Goal: Information Seeking & Learning: Learn about a topic

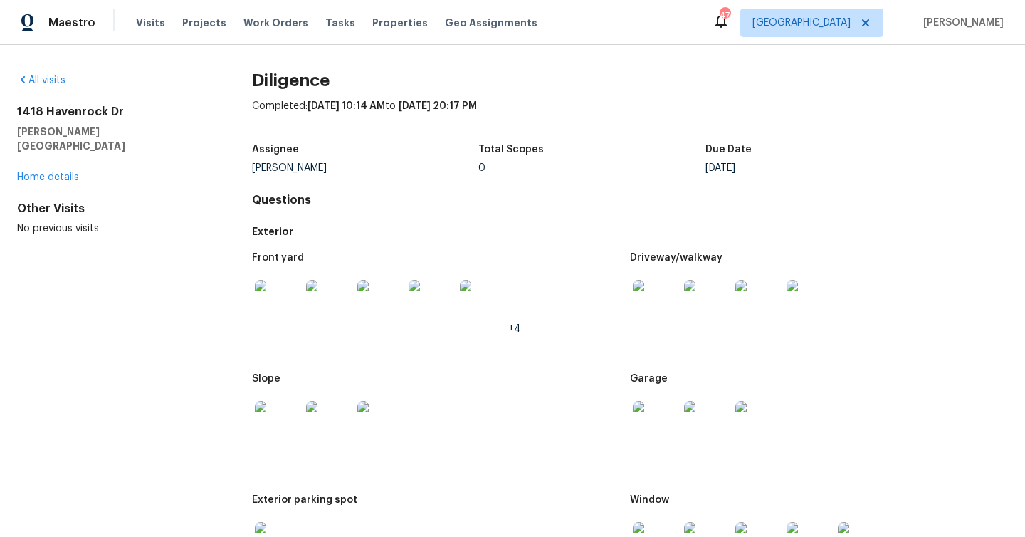
click at [56, 172] on link "Home details" at bounding box center [48, 177] width 62 height 10
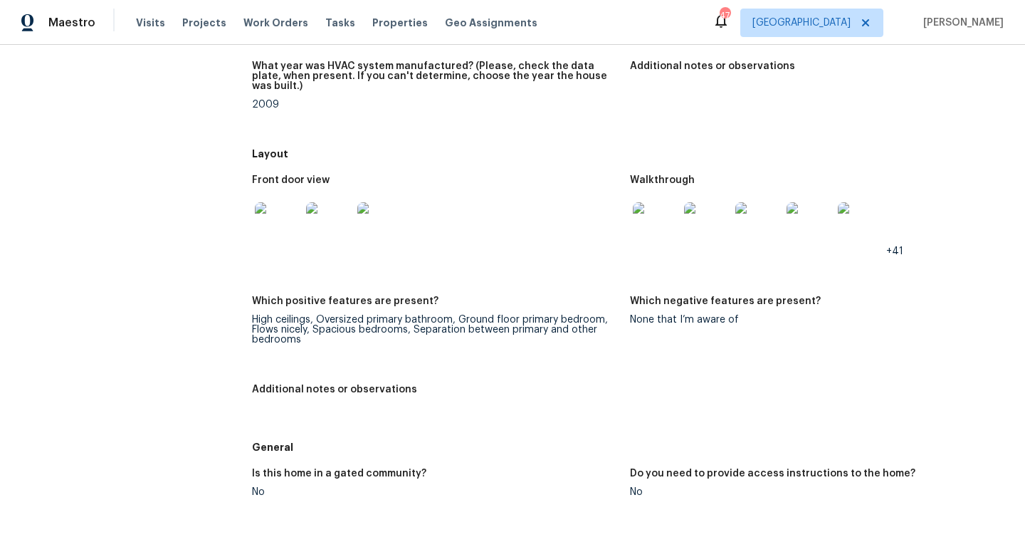
scroll to position [9969, 0]
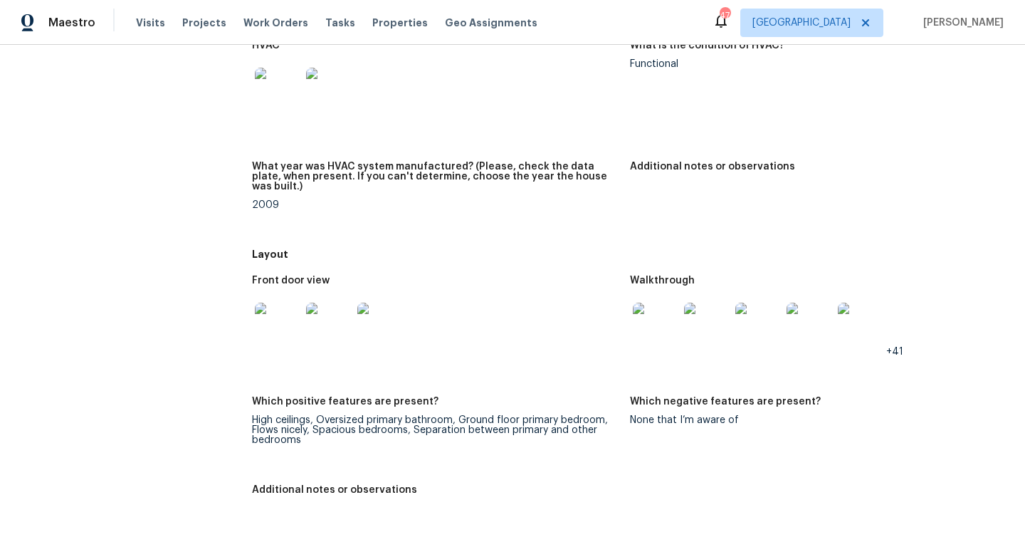
click at [428, 247] on h5 "Layout" at bounding box center [630, 254] width 756 height 14
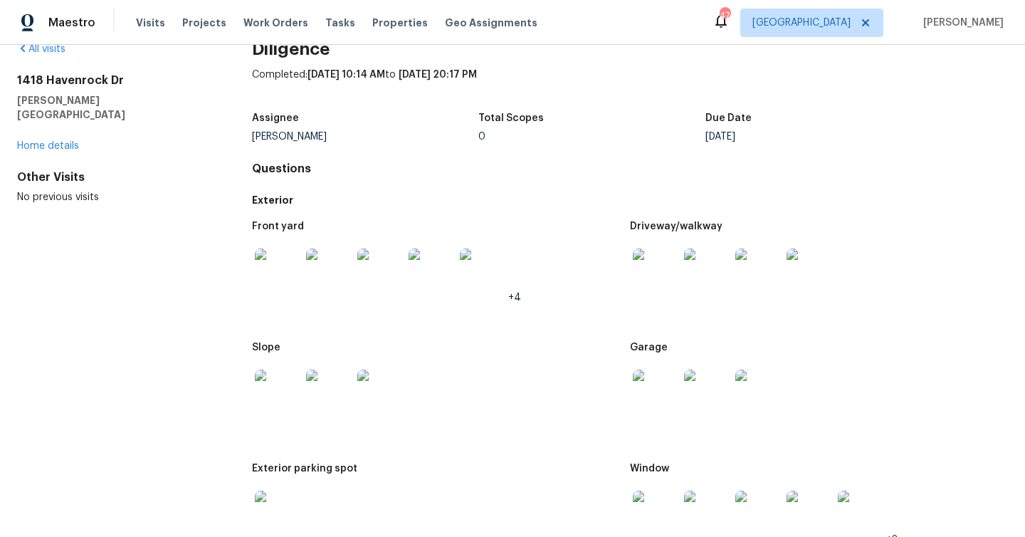
scroll to position [0, 0]
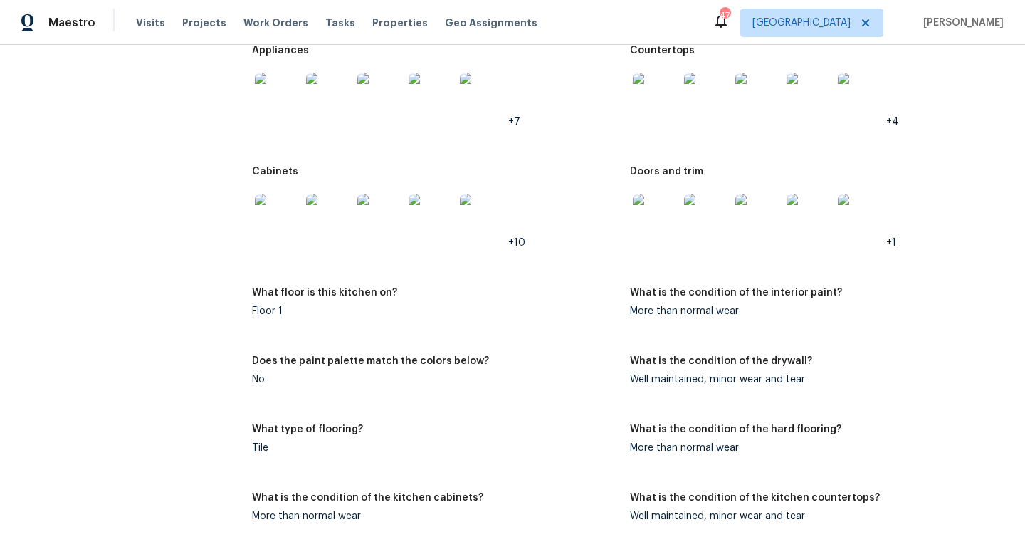
scroll to position [10638, 0]
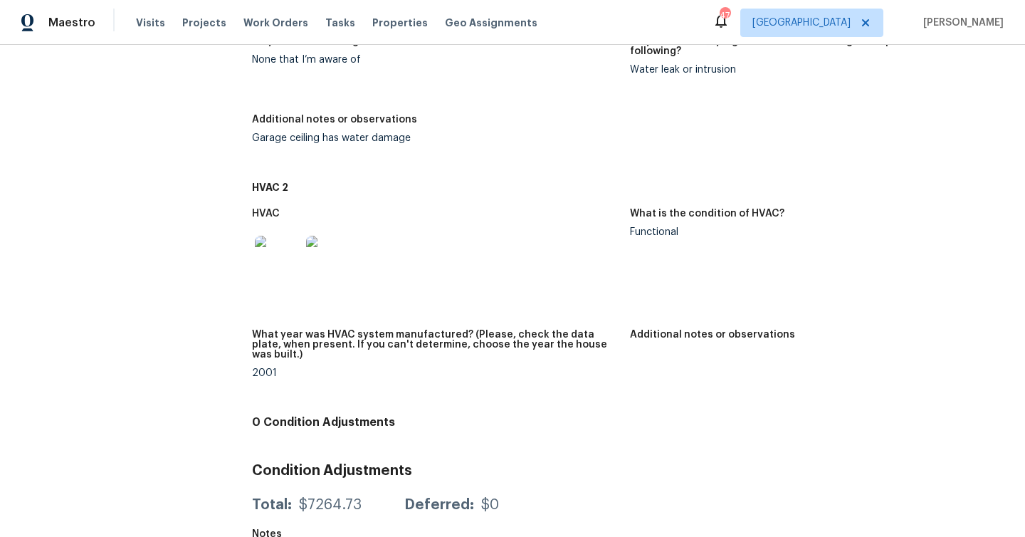
click at [313, 489] on div "Total: $7264.73 Deferred: $0" at bounding box center [630, 504] width 756 height 31
click at [316, 497] on div "$7264.73" at bounding box center [330, 504] width 63 height 14
click at [322, 251] on img at bounding box center [329, 259] width 46 height 46
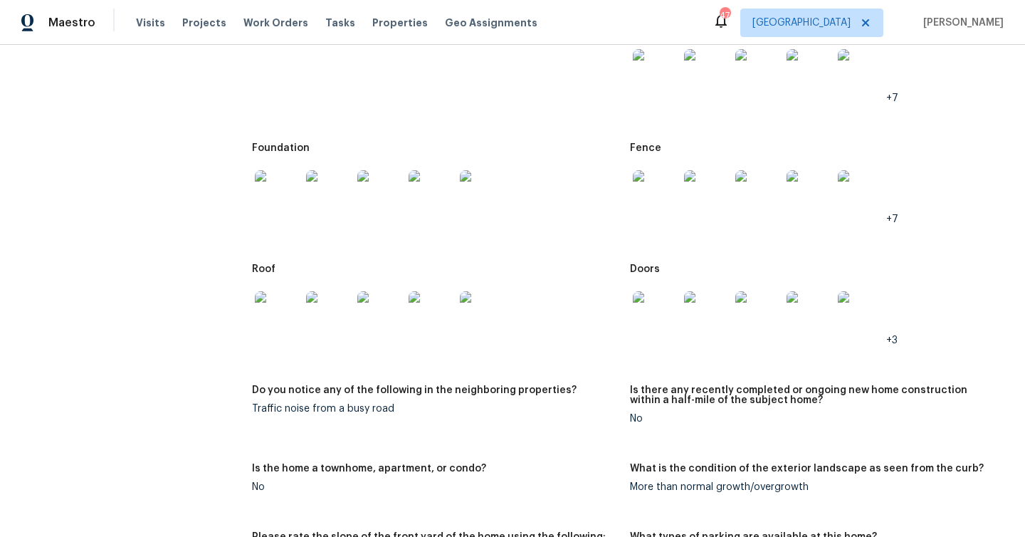
scroll to position [0, 0]
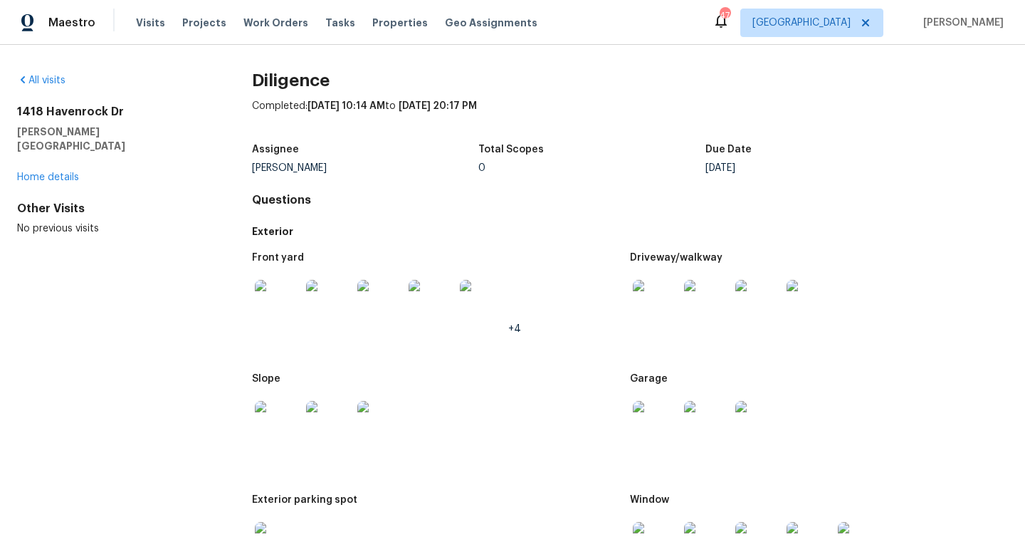
click at [48, 72] on div "All visits 1418 Havenrock Dr Forney, TX 75126 Home details Other Visits No prev…" at bounding box center [512, 291] width 1025 height 492
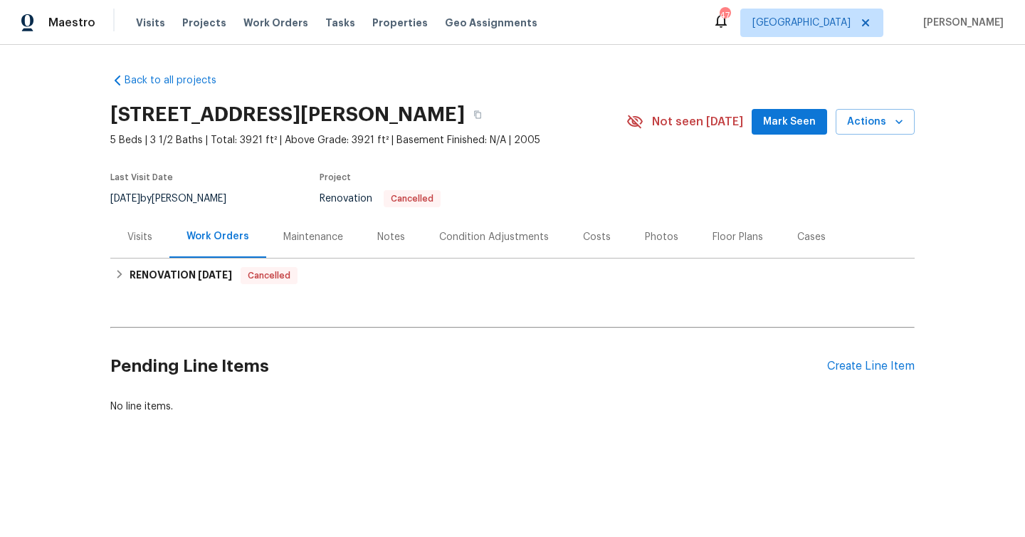
click at [465, 228] on div "Condition Adjustments" at bounding box center [494, 237] width 144 height 42
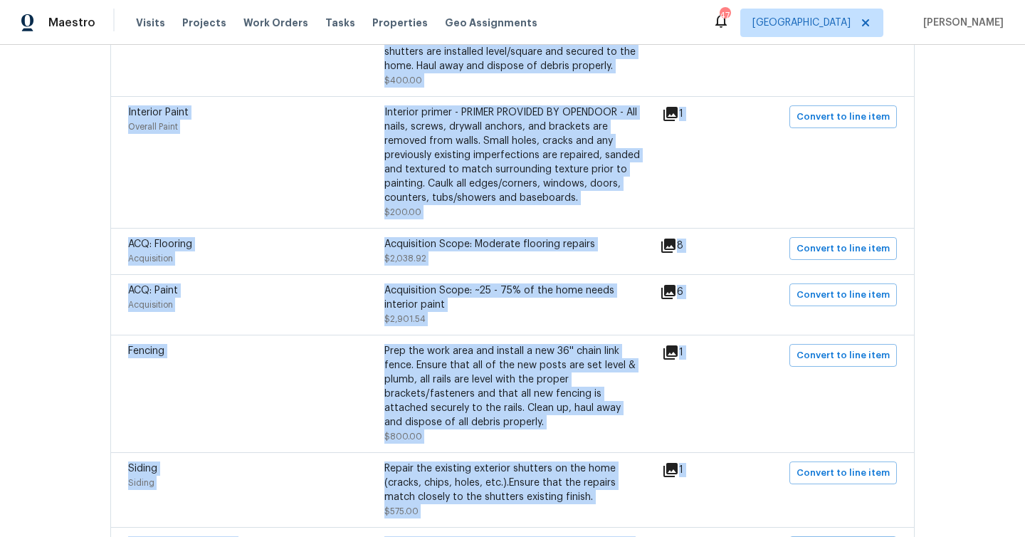
scroll to position [2988, 0]
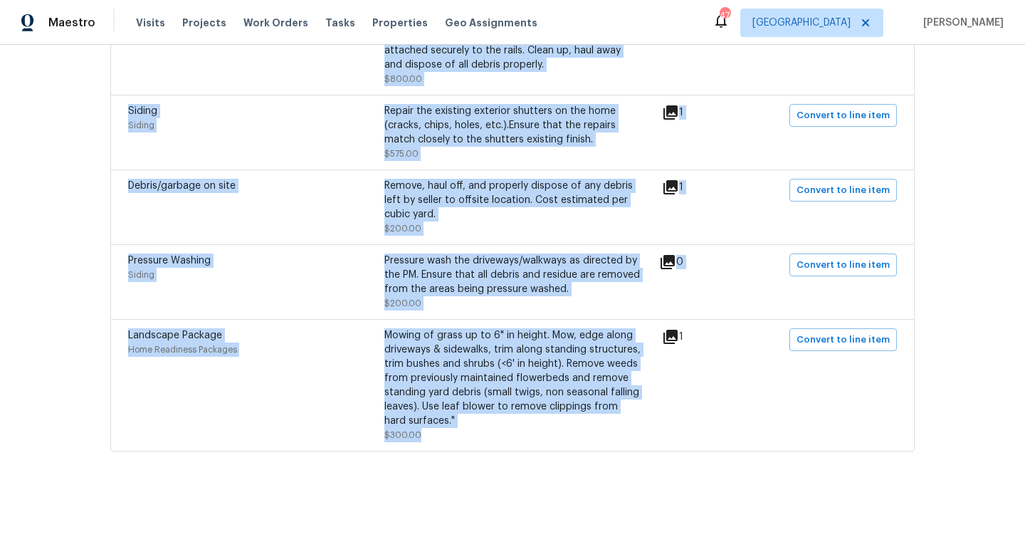
drag, startPoint x: 107, startPoint y: 309, endPoint x: 470, endPoint y: 421, distance: 379.8
copy div "Condition Adjustments Total: $7264.73 Deferred: $0 Flooring General General - F…"
click at [476, 224] on div "Debris/garbage on site Remove, haul off, and properly dispose of any debris lef…" at bounding box center [512, 206] width 804 height 75
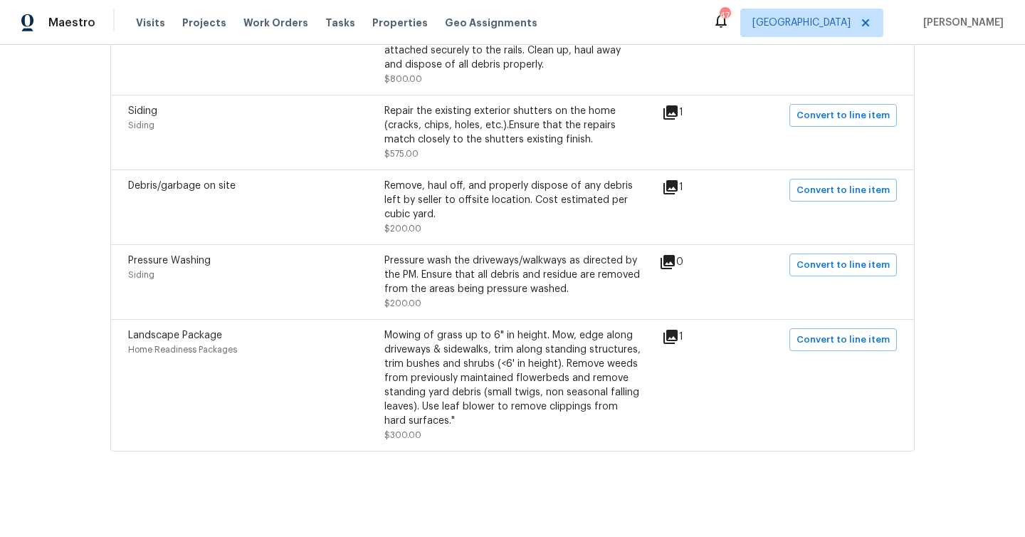
scroll to position [0, 0]
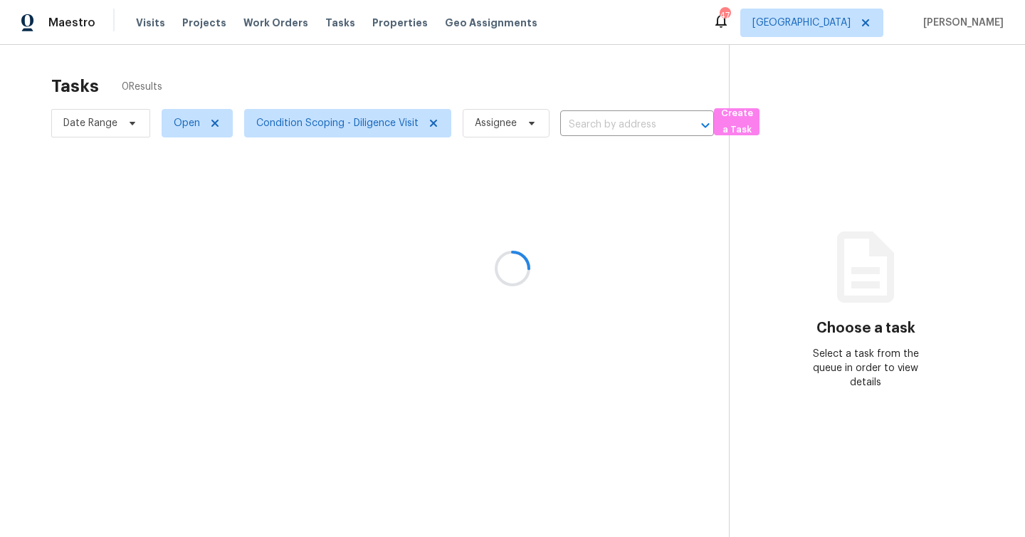
click at [216, 120] on div at bounding box center [512, 268] width 1025 height 537
click at [214, 123] on div at bounding box center [512, 268] width 1025 height 537
click at [214, 124] on icon at bounding box center [214, 123] width 7 height 7
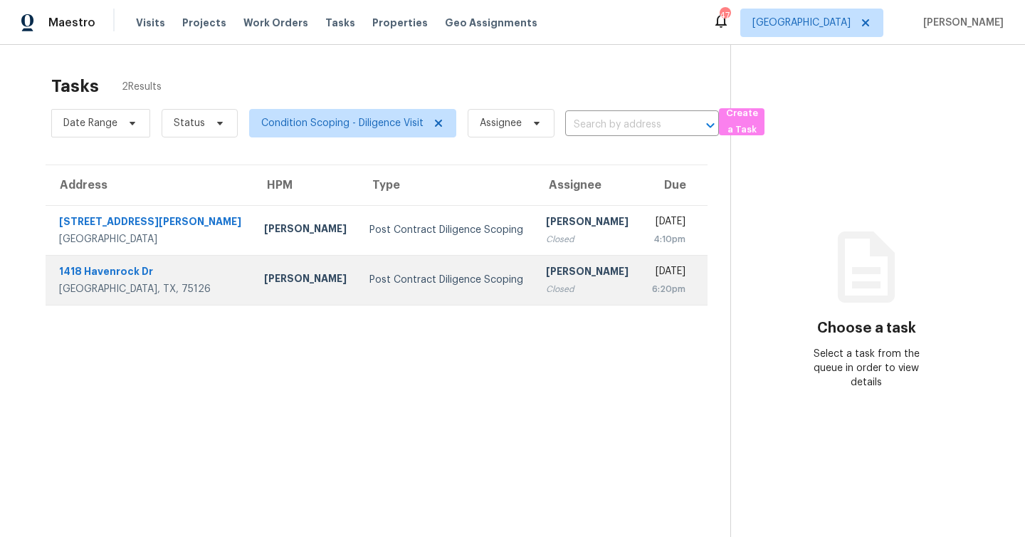
click at [102, 266] on div "1418 Havenrock Dr" at bounding box center [150, 273] width 182 height 18
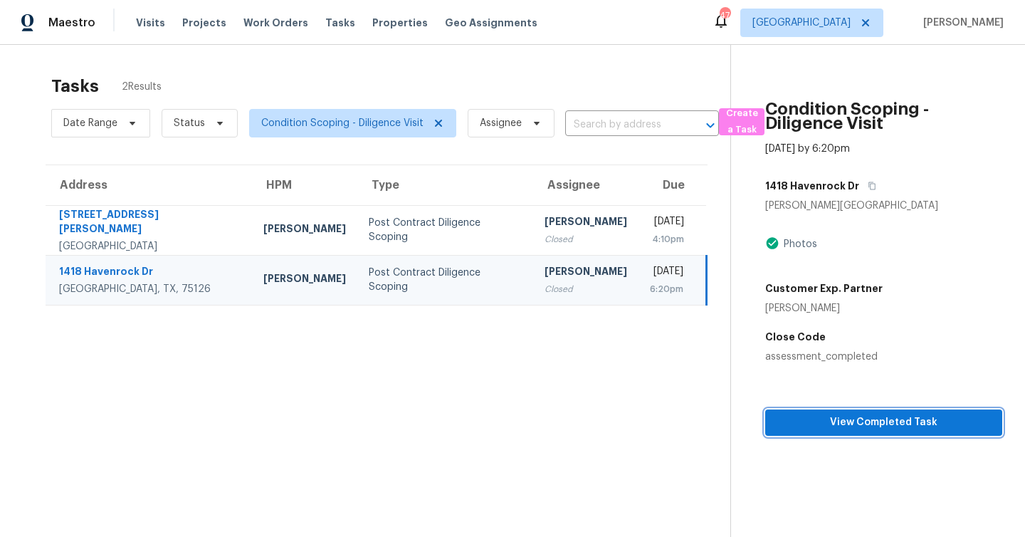
click at [944, 427] on span "View Completed Task" at bounding box center [883, 422] width 214 height 18
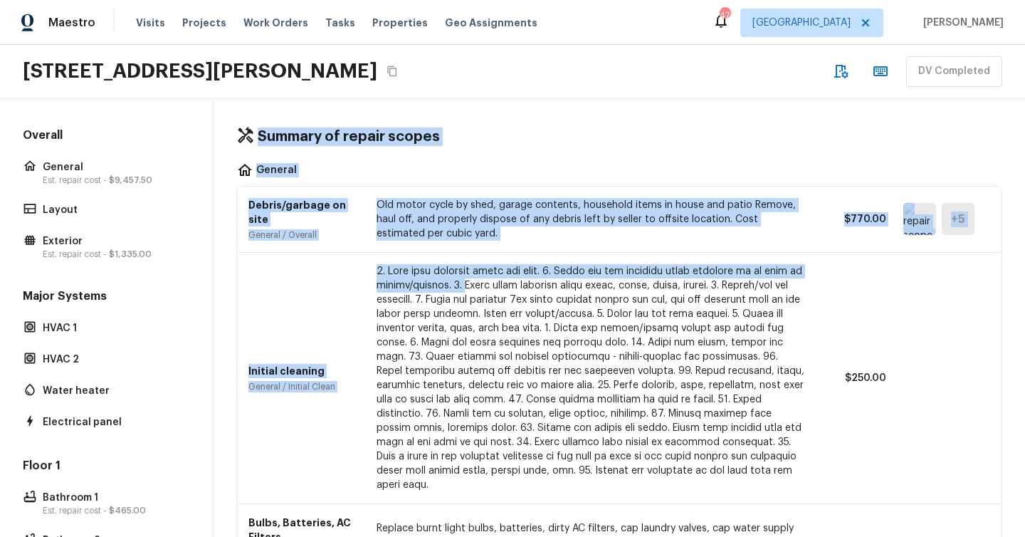
drag, startPoint x: 258, startPoint y: 134, endPoint x: 504, endPoint y: 298, distance: 295.5
click at [487, 293] on div "Summary of repair scopes General Debris/garbage on site General / Overall Old m…" at bounding box center [619, 318] width 811 height 438
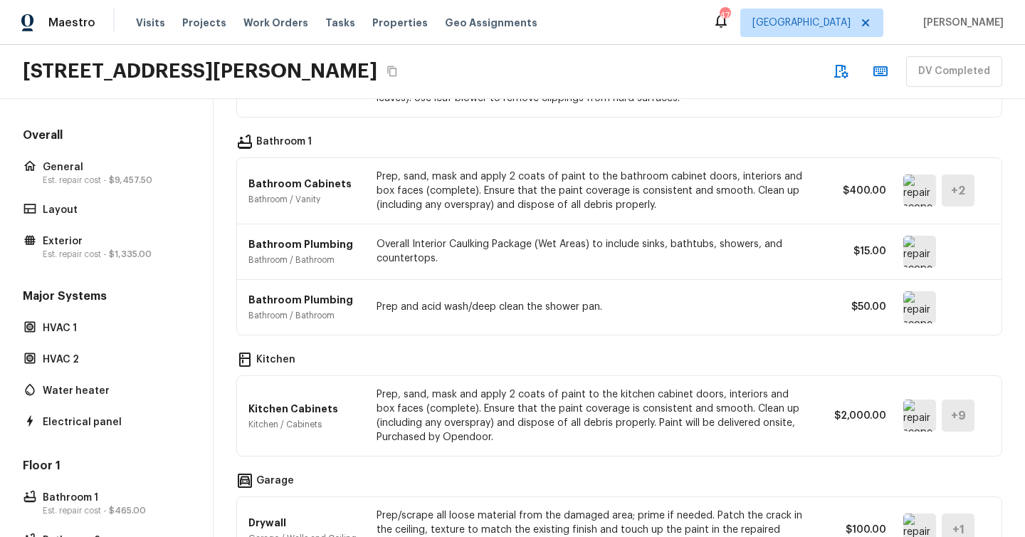
scroll to position [1680, 0]
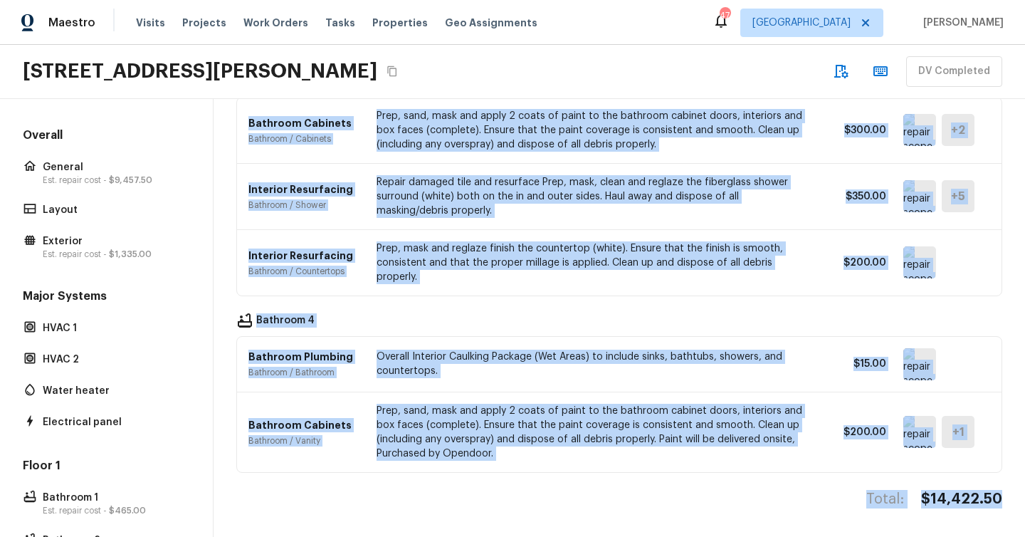
click at [994, 489] on div "Summary of repair scopes General Debris/garbage on site General / Overall Old m…" at bounding box center [619, 318] width 811 height 438
copy div "Summary of repair scopes General Debris/garbage on site General / Overall Old m…"
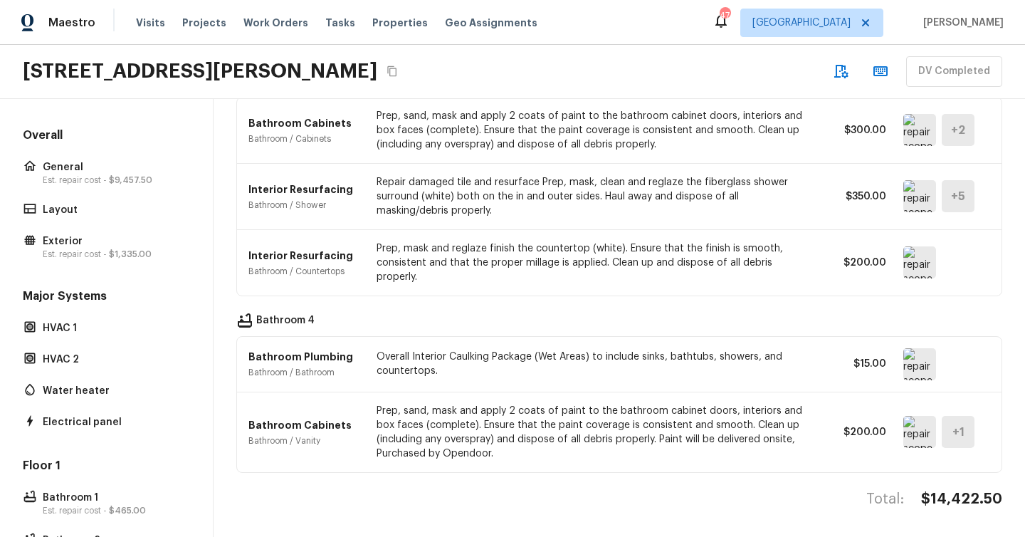
click at [492, 191] on p "Repair damaged tile and resurface Prep, mask, clean and reglaze the fiberglass …" at bounding box center [590, 196] width 428 height 43
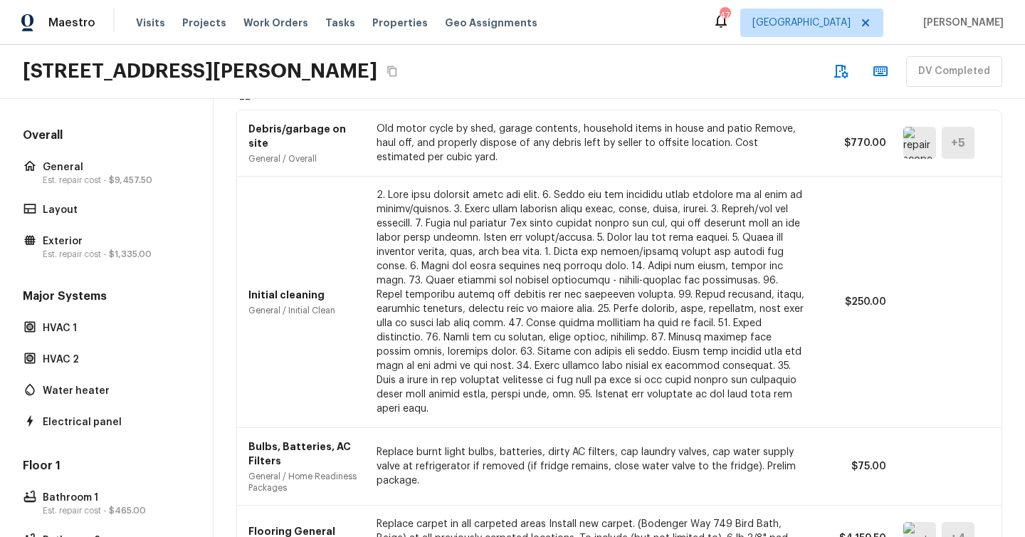
scroll to position [0, 0]
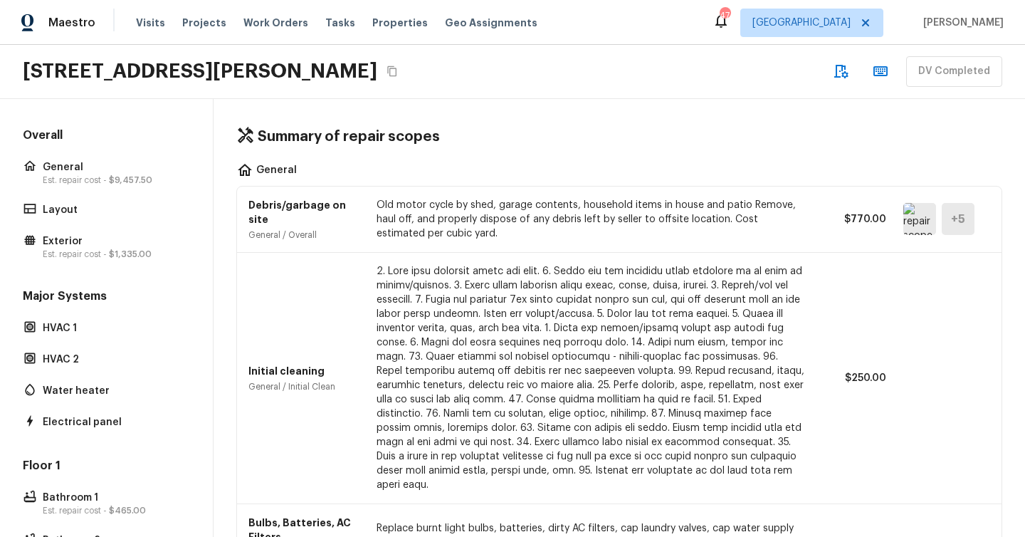
click at [367, 129] on h4 "Summary of repair scopes" at bounding box center [349, 136] width 182 height 19
click at [367, 127] on h4 "Summary of repair scopes" at bounding box center [349, 136] width 182 height 19
click at [371, 133] on h4 "Summary of repair scopes" at bounding box center [349, 136] width 182 height 19
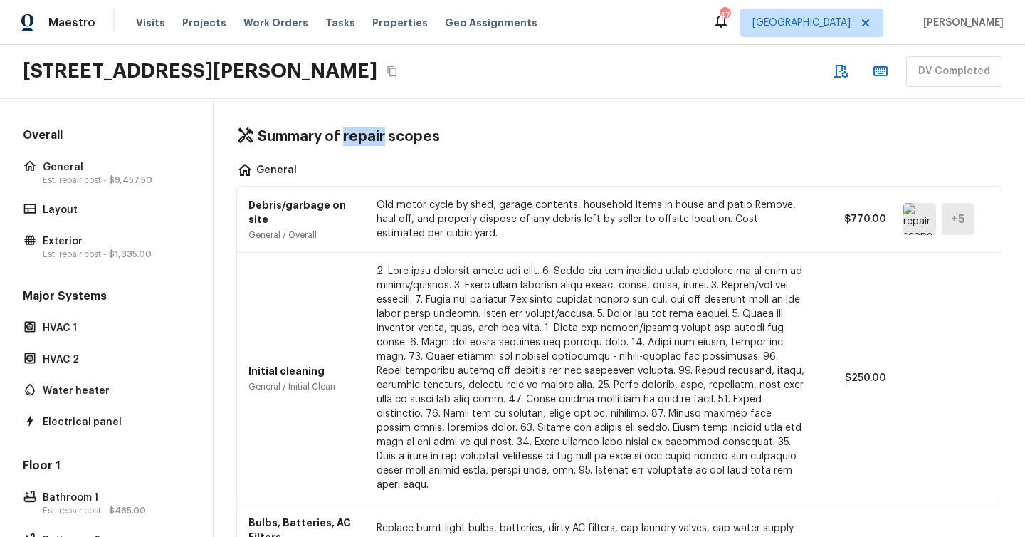
click at [371, 133] on h4 "Summary of repair scopes" at bounding box center [349, 136] width 182 height 19
click at [670, 154] on div "Summary of repair scopes General Debris/garbage on site General / Overall Old m…" at bounding box center [619, 318] width 811 height 438
click at [838, 72] on icon "button" at bounding box center [841, 72] width 14 height 14
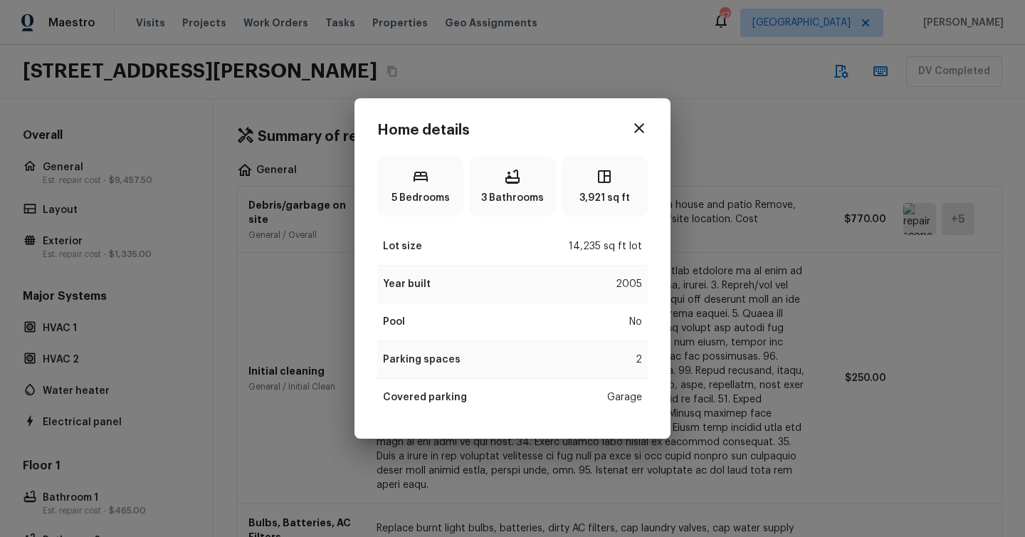
click at [631, 124] on icon "button" at bounding box center [639, 128] width 17 height 17
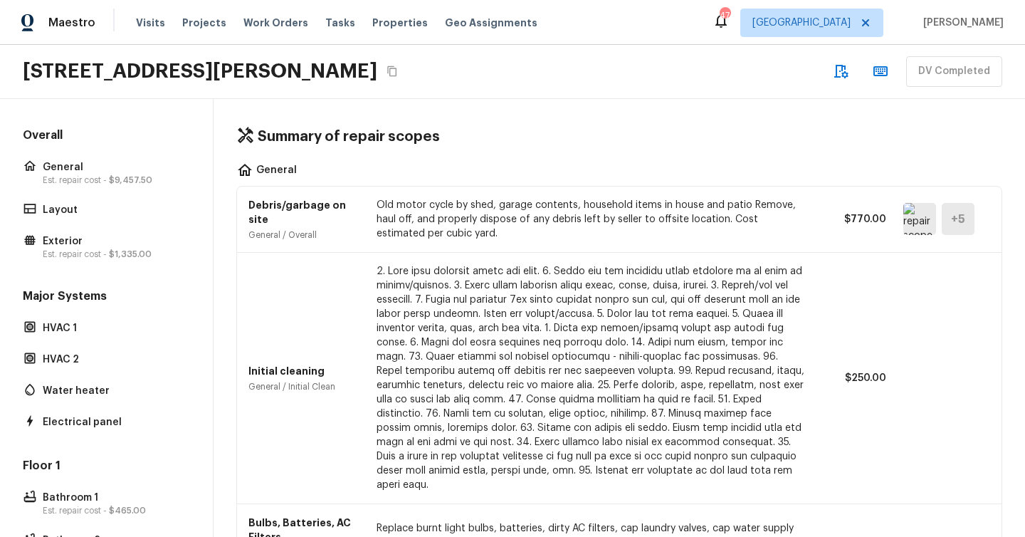
click at [887, 72] on icon "button" at bounding box center [880, 71] width 14 height 10
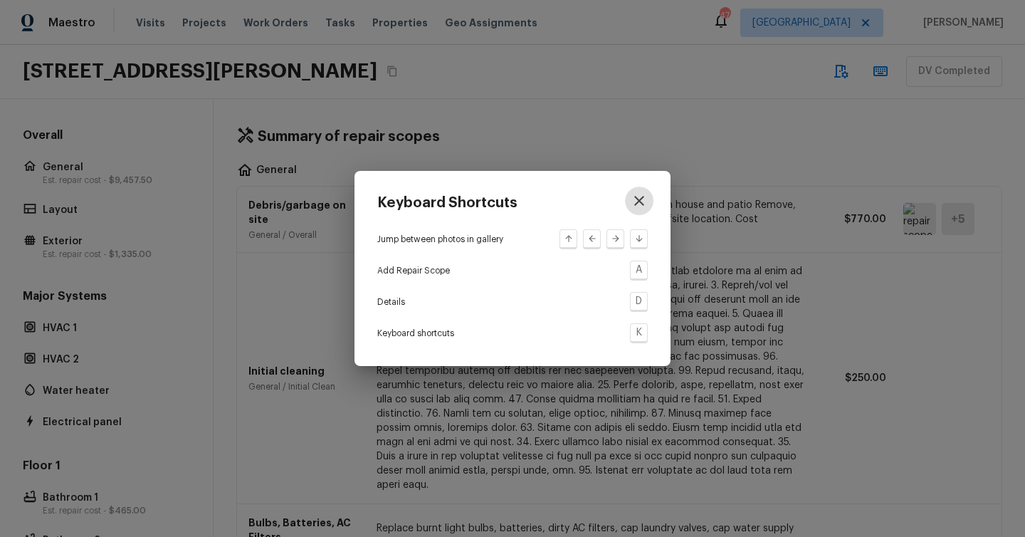
click at [643, 193] on icon "button" at bounding box center [639, 200] width 17 height 17
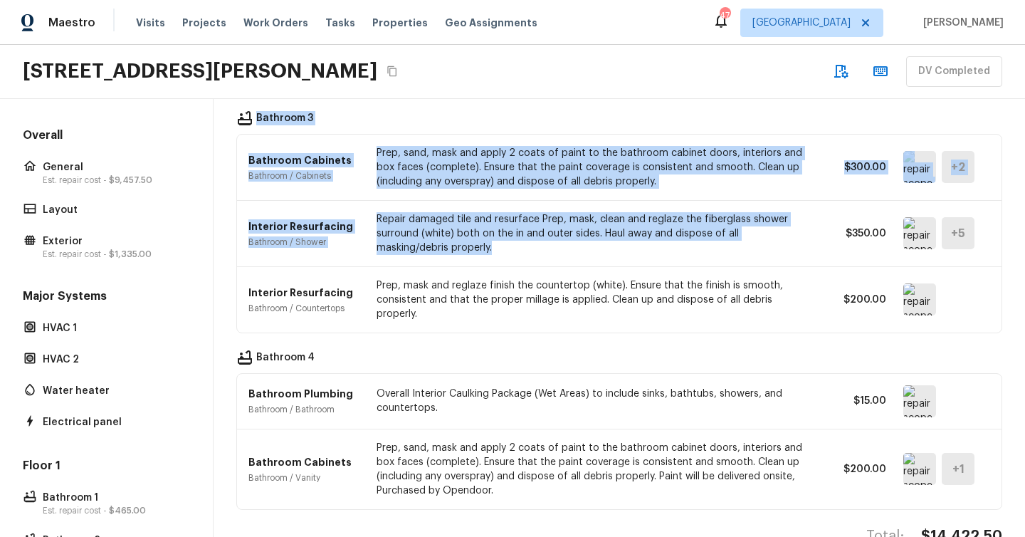
scroll to position [1680, 0]
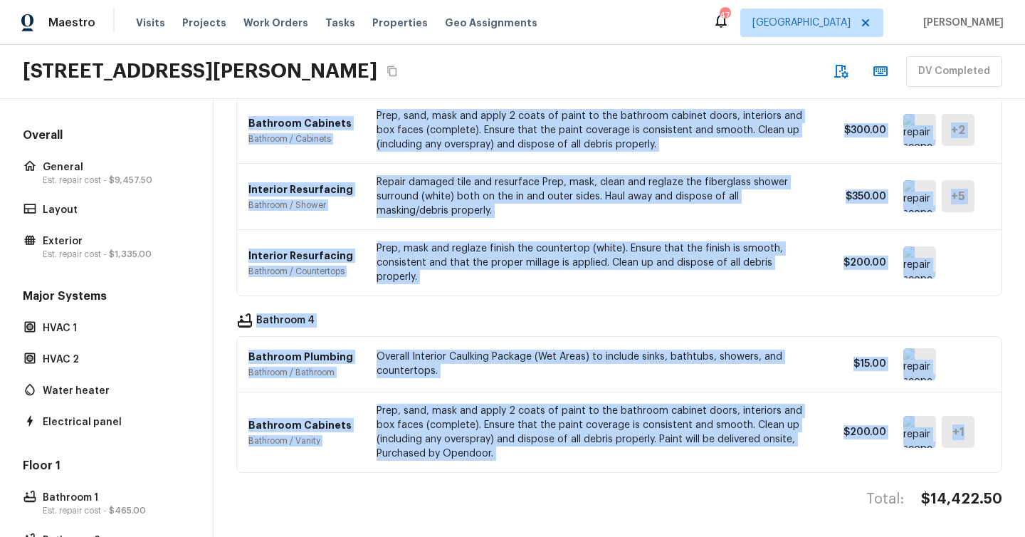
drag, startPoint x: 234, startPoint y: 132, endPoint x: 975, endPoint y: 421, distance: 795.2
copy div "Summary of repair scopes General Debris/garbage on site General / Overall Old m…"
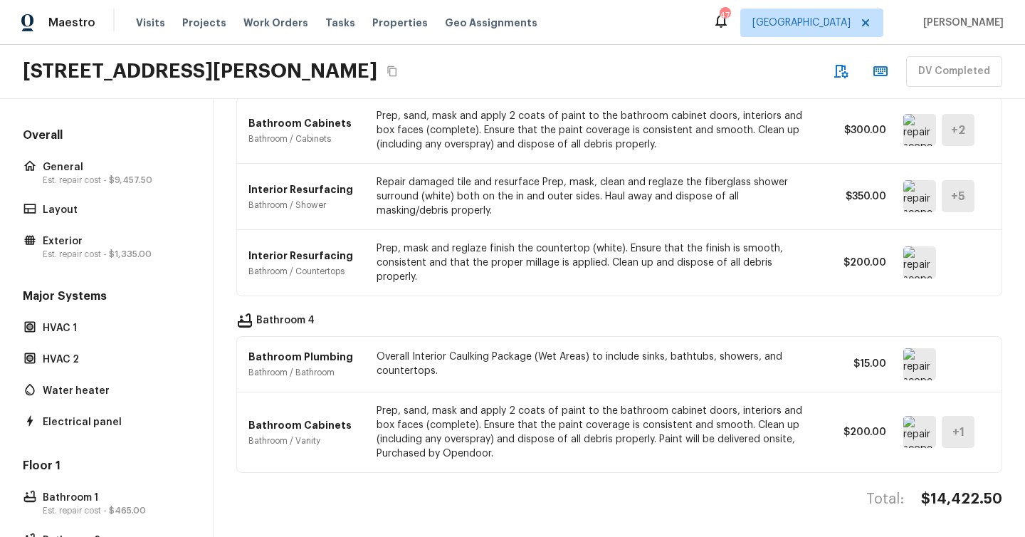
drag, startPoint x: 489, startPoint y: 453, endPoint x: 508, endPoint y: 447, distance: 20.0
click at [488, 453] on div "Bathroom Cabinets Bathroom / Vanity Prep, sand, mask and apply 2 coats of paint…" at bounding box center [619, 432] width 742 height 80
drag, startPoint x: 515, startPoint y: 441, endPoint x: 465, endPoint y: 437, distance: 50.0
click at [465, 437] on p "Prep, sand, mask and apply 2 coats of paint to the bathroom cabinet doors, inte…" at bounding box center [590, 432] width 428 height 57
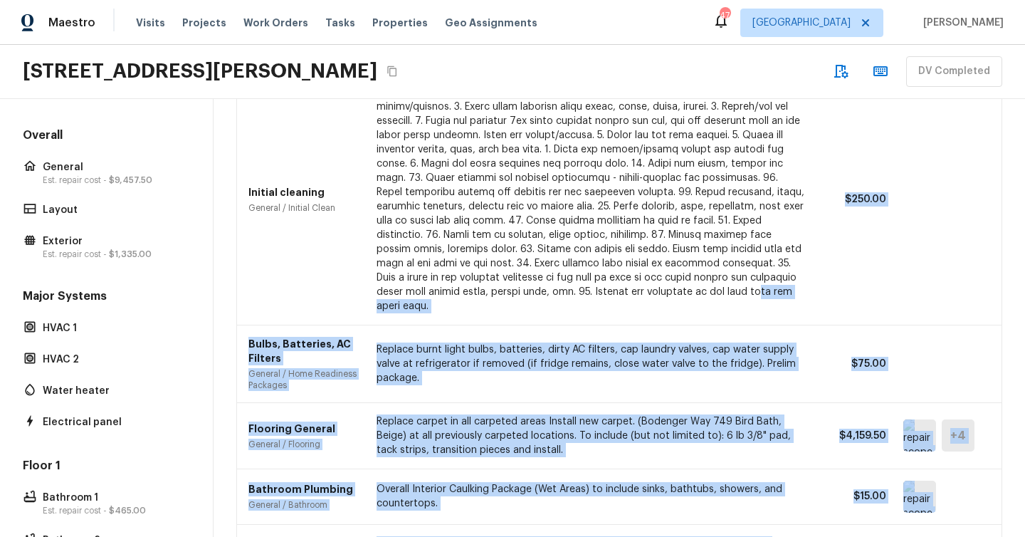
scroll to position [0, 0]
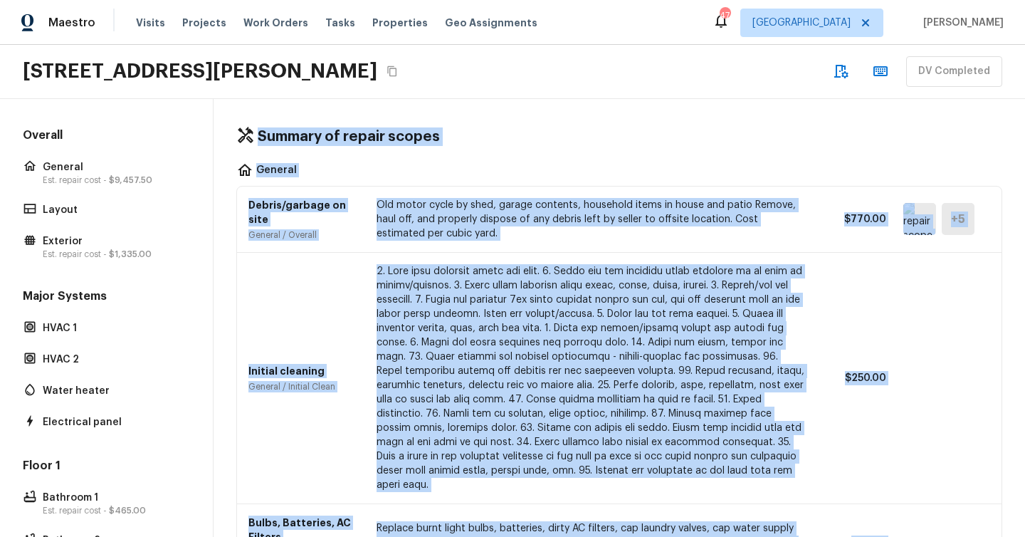
drag, startPoint x: 969, startPoint y: 445, endPoint x: 245, endPoint y: 134, distance: 787.8
click at [245, 134] on div "Summary of repair scopes General Debris/garbage on site General / Overall Old m…" at bounding box center [619, 318] width 811 height 438
copy div "Summary of repair scopes General Debris/garbage on site General / Overall Old m…"
click at [464, 224] on p "Old motor cycle by shed, garage contents, household items in house and patio Re…" at bounding box center [590, 219] width 428 height 43
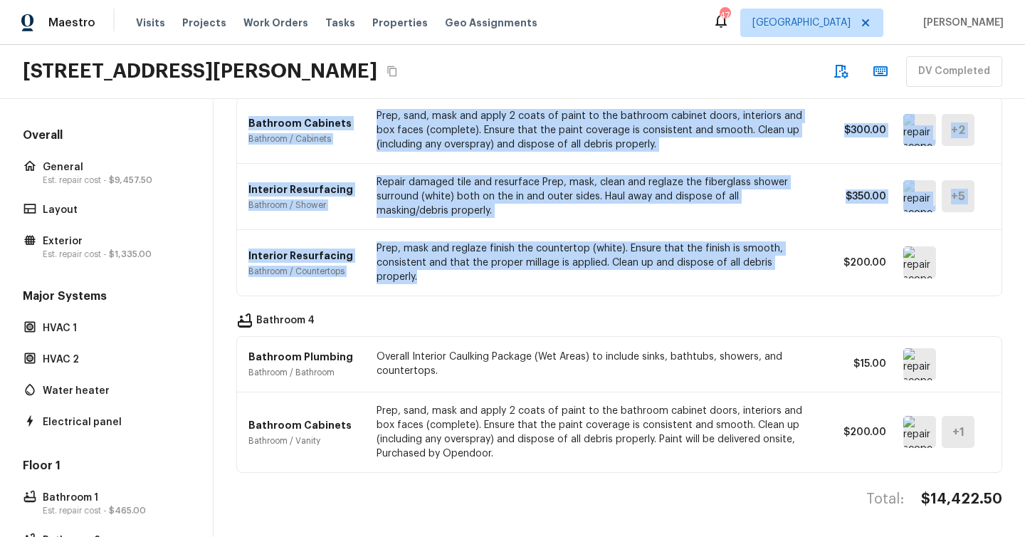
scroll to position [1680, 0]
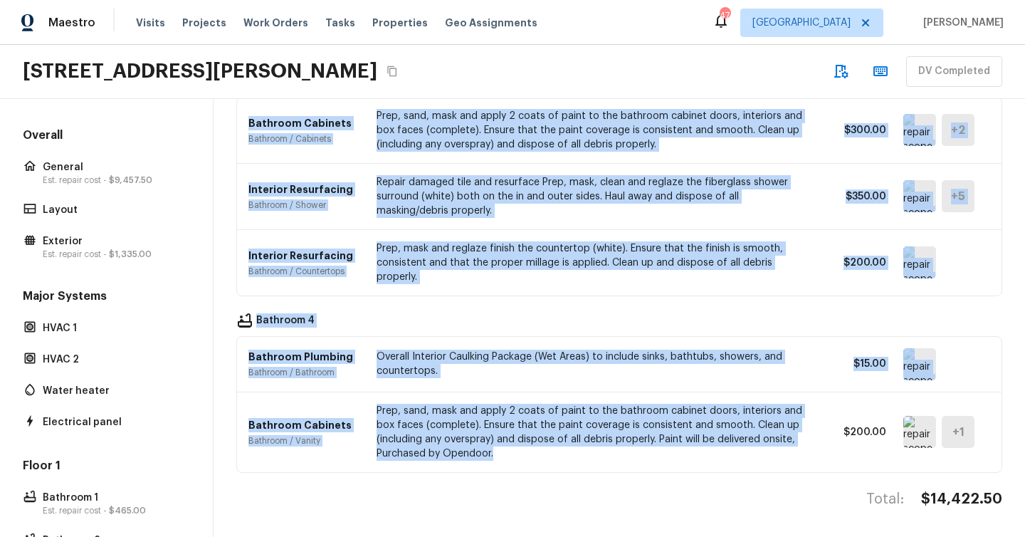
drag, startPoint x: 249, startPoint y: 212, endPoint x: 804, endPoint y: 448, distance: 603.3
copy div "Debris/garbage on site General / Overall Old motor cycle by shed, garage conten…"
click at [562, 282] on div "Interior Resurfacing Bathroom / Countertops Prep, mask and reglaze finish the c…" at bounding box center [619, 262] width 742 height 65
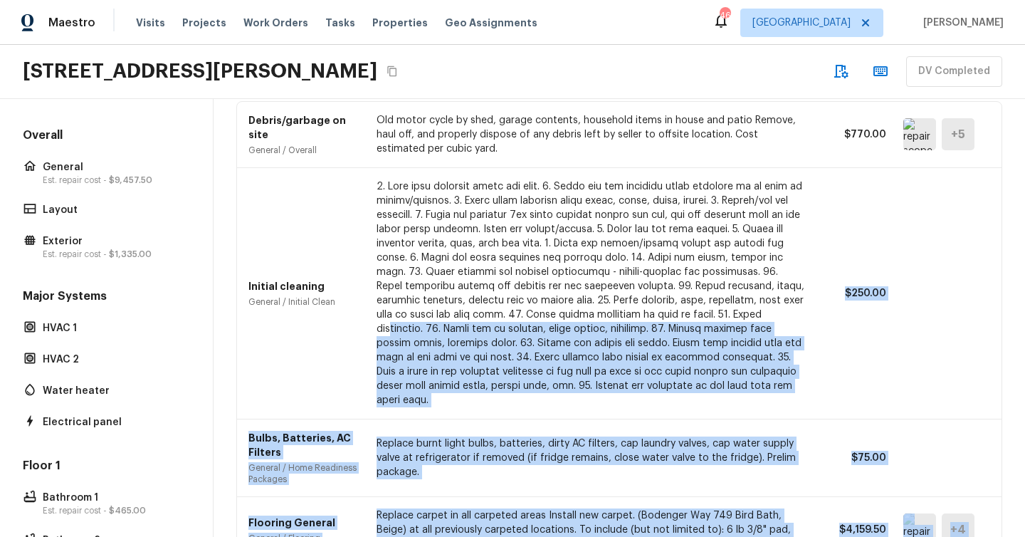
scroll to position [0, 0]
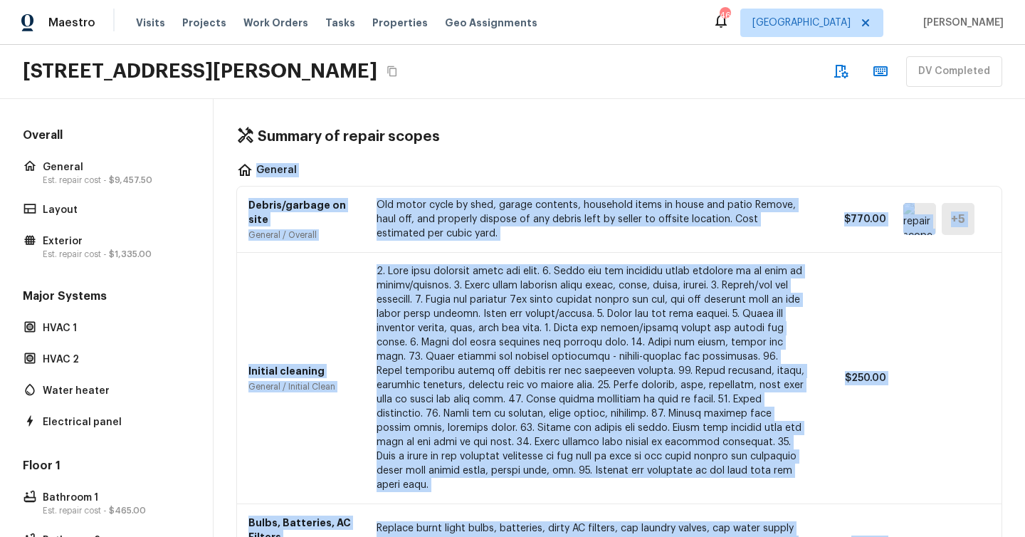
drag, startPoint x: 545, startPoint y: 441, endPoint x: 241, endPoint y: 172, distance: 405.9
copy div "General Debris/garbage on site General / Overall Old motor cycle by shed, garag…"
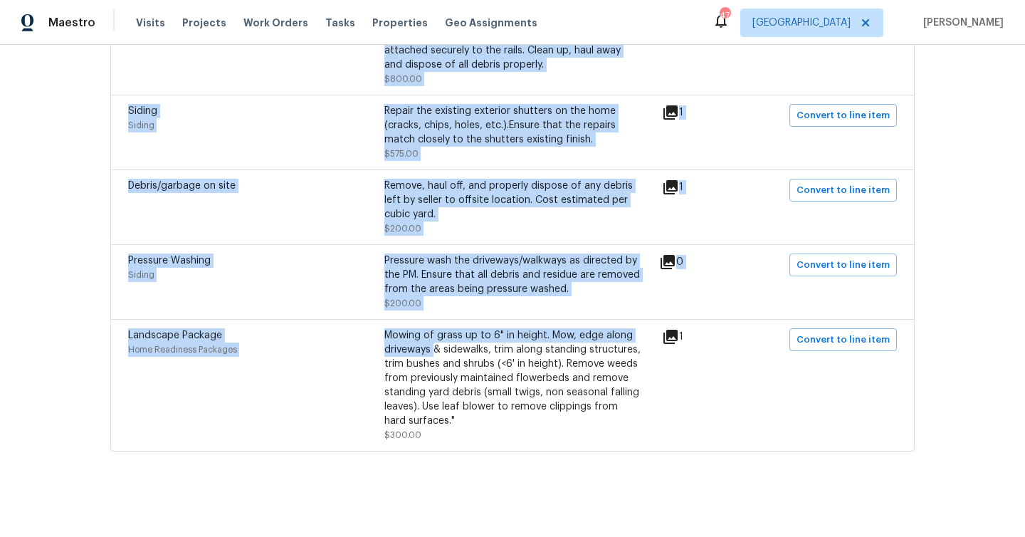
scroll to position [2988, 0]
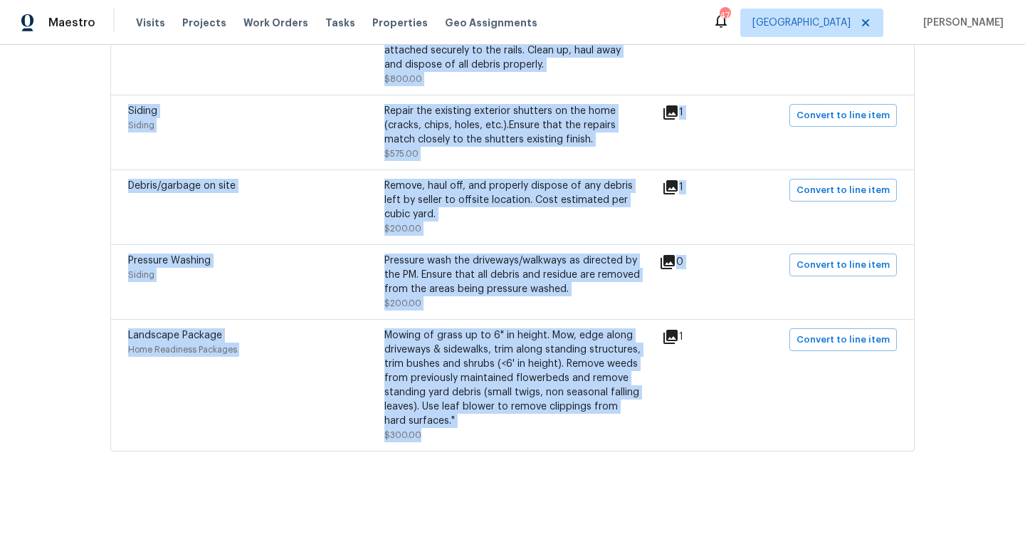
drag, startPoint x: 106, startPoint y: 106, endPoint x: 530, endPoint y: 436, distance: 537.1
copy div "Condition Adjustments Total: $7264.73 Deferred: $0 Flooring General General - F…"
click at [451, 431] on div "Mowing of grass up to 6" in height. Mow, edge along driveways & sidewalks, trim…" at bounding box center [512, 385] width 256 height 114
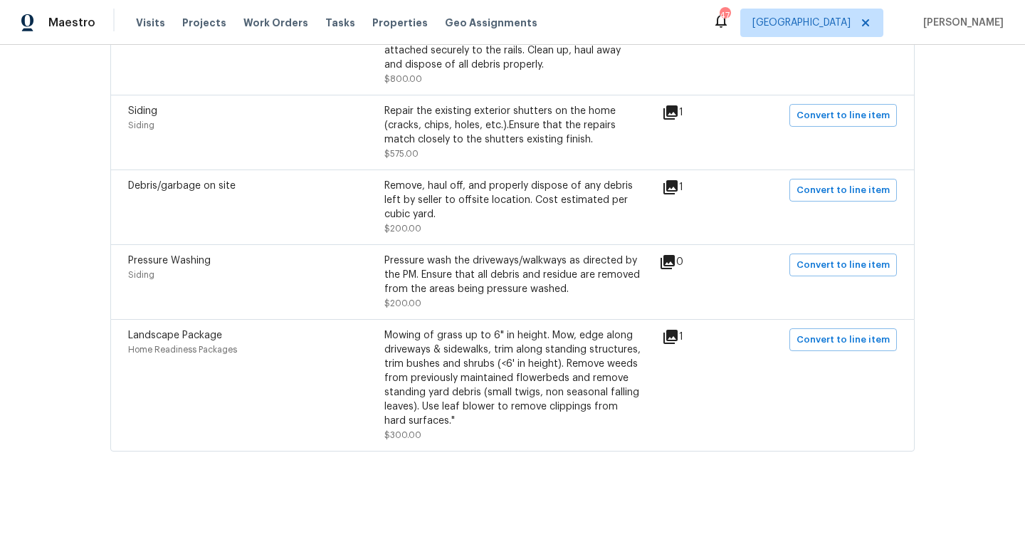
click at [447, 427] on div "Mowing of grass up to 6" in height. Mow, edge along driveways & sidewalks, trim…" at bounding box center [512, 385] width 256 height 114
click at [444, 428] on div "Mowing of grass up to 6" in height. Mow, edge along driveways & sidewalks, trim…" at bounding box center [512, 385] width 256 height 114
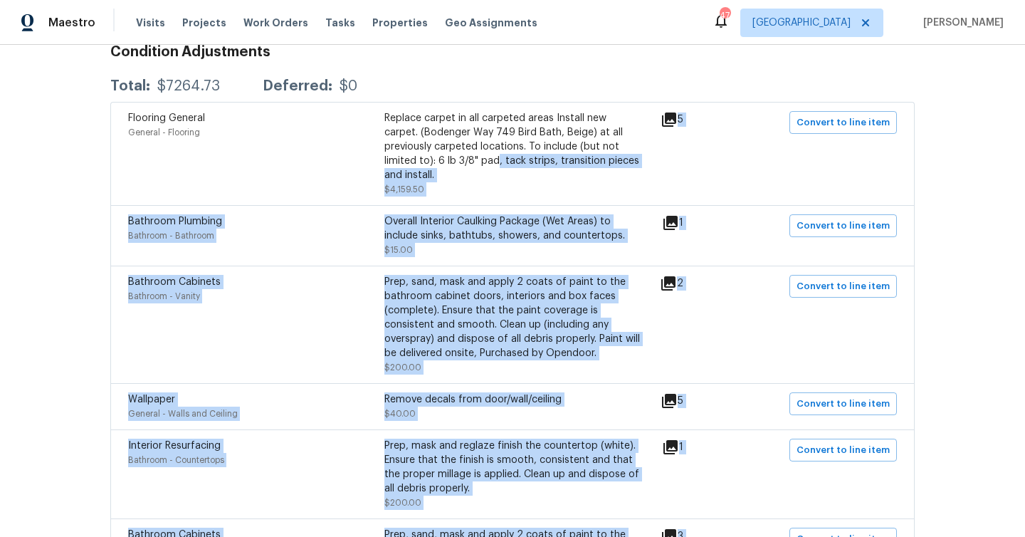
scroll to position [0, 0]
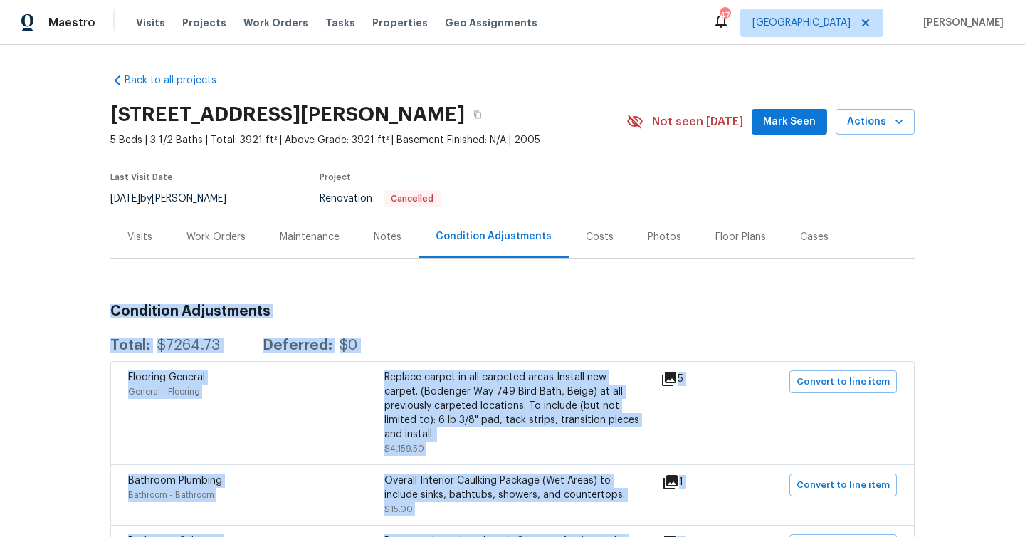
drag, startPoint x: 444, startPoint y: 431, endPoint x: 103, endPoint y: 310, distance: 361.5
click at [103, 310] on div "Back to all projects [STREET_ADDRESS][PERSON_NAME] 5 Beds | 3 1/2 Baths | Total…" at bounding box center [512, 291] width 1025 height 492
copy div "Condition Adjustments Total: $7264.73 Deferred: $0 Flooring General General - F…"
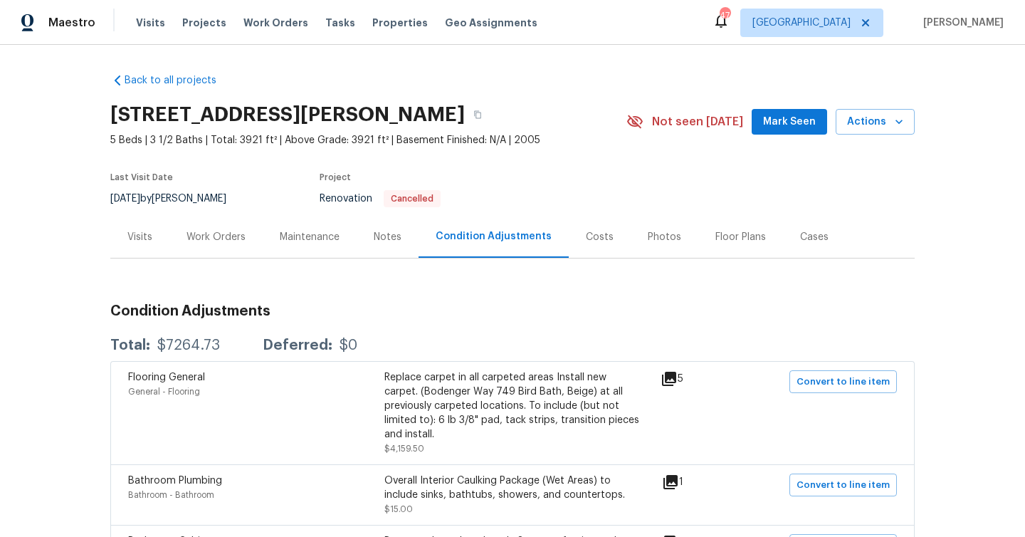
click at [121, 361] on div "Flooring General General - Flooring Replace carpet in all carpeted areas Instal…" at bounding box center [512, 412] width 804 height 103
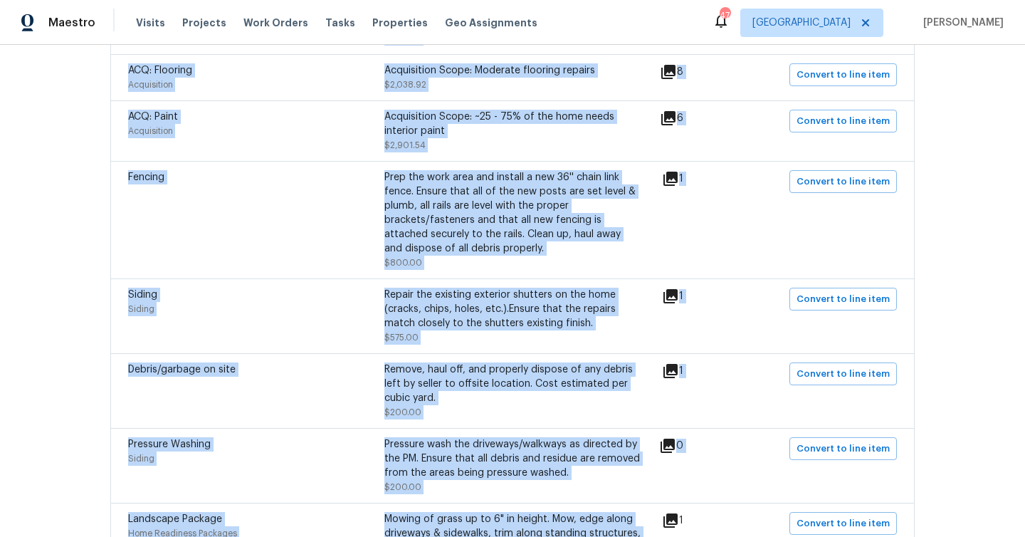
scroll to position [2988, 0]
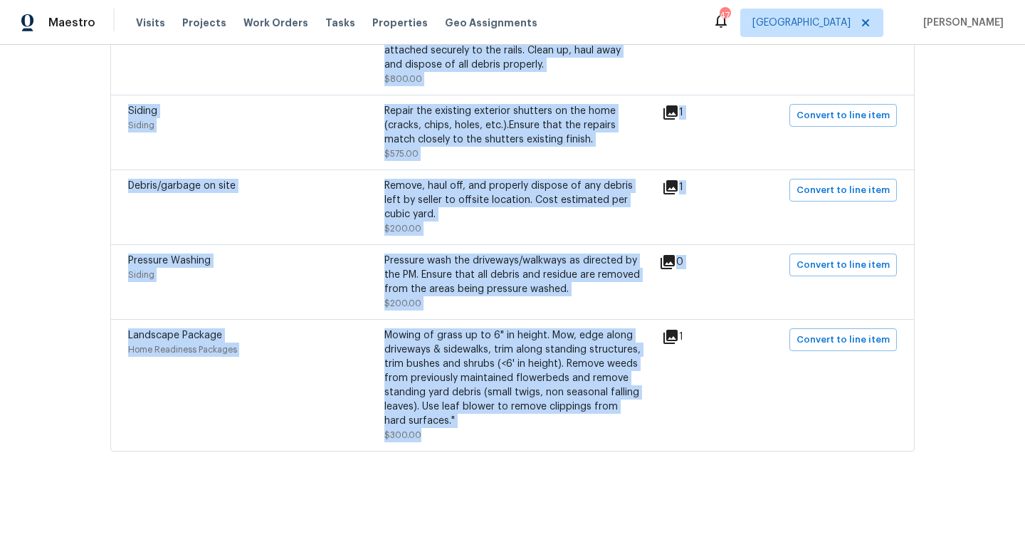
drag, startPoint x: 122, startPoint y: 375, endPoint x: 444, endPoint y: 430, distance: 326.3
copy div "Flooring General General - Flooring Replace carpet in all carpeted areas Instal…"
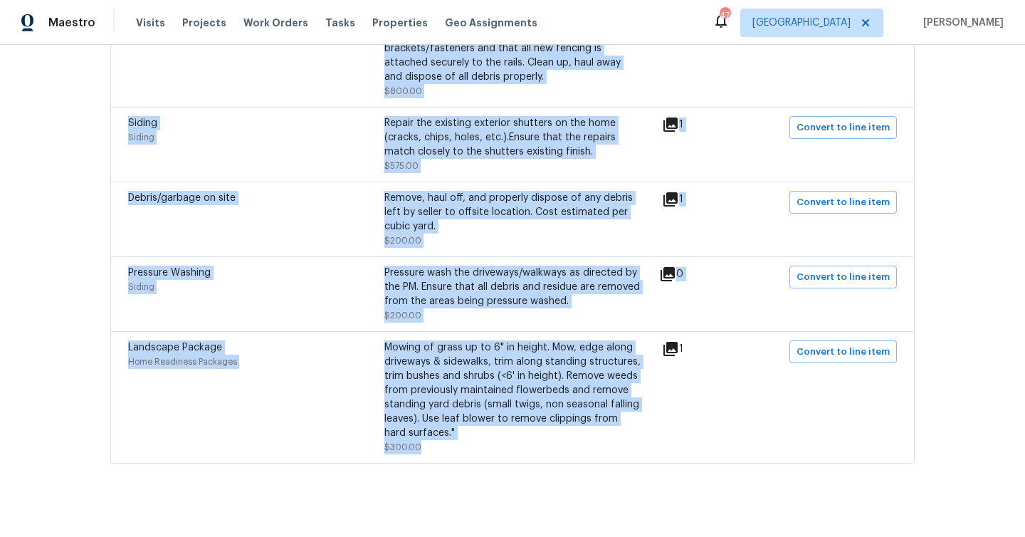
scroll to position [2964, 0]
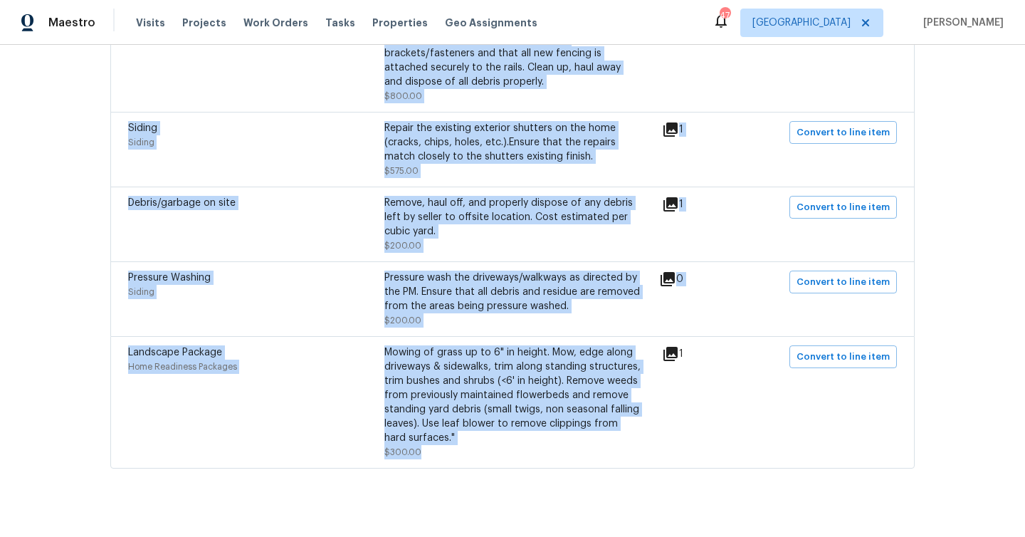
click at [463, 462] on div "Landscape Package Home Readiness Packages Mowing of grass up to 6" in height. M…" at bounding box center [512, 402] width 804 height 132
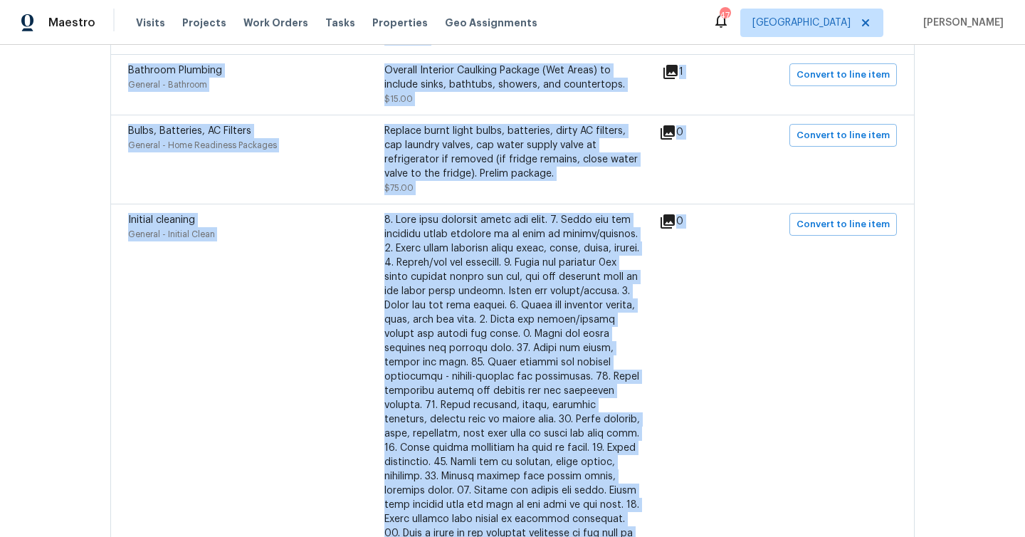
scroll to position [0, 0]
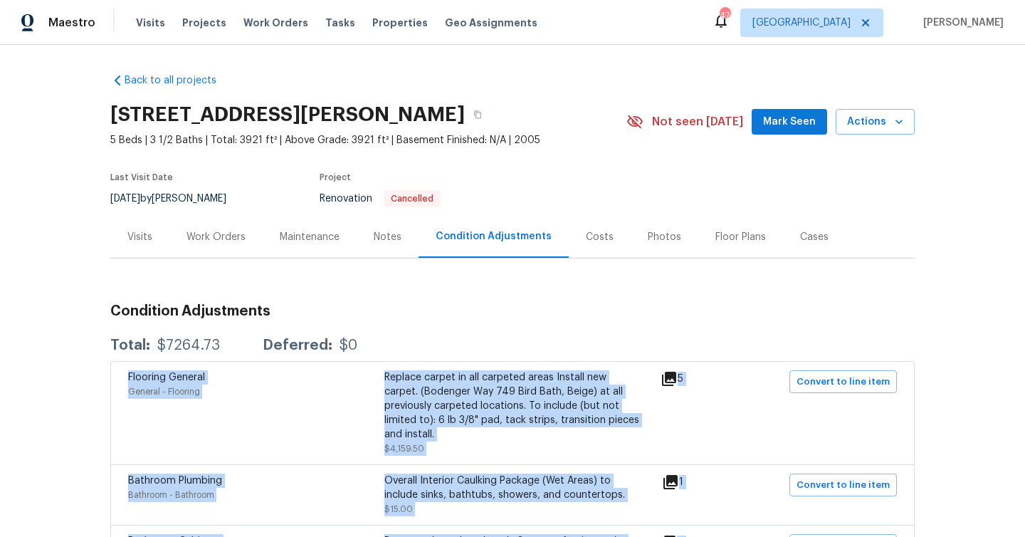
drag, startPoint x: 452, startPoint y: 449, endPoint x: 122, endPoint y: 380, distance: 337.4
copy div "Flooring General General - Flooring Replace carpet in all carpeted areas Instal…"
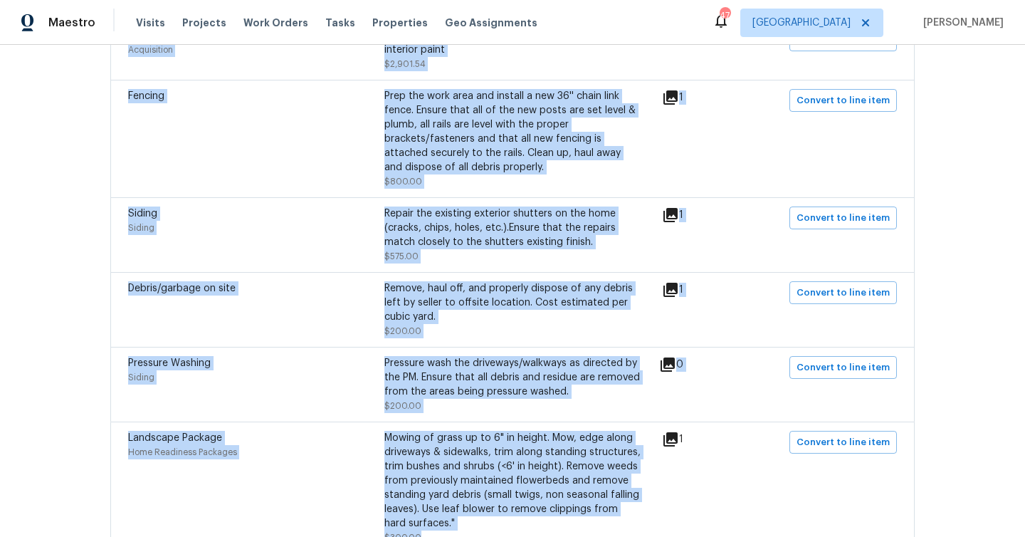
scroll to position [2988, 0]
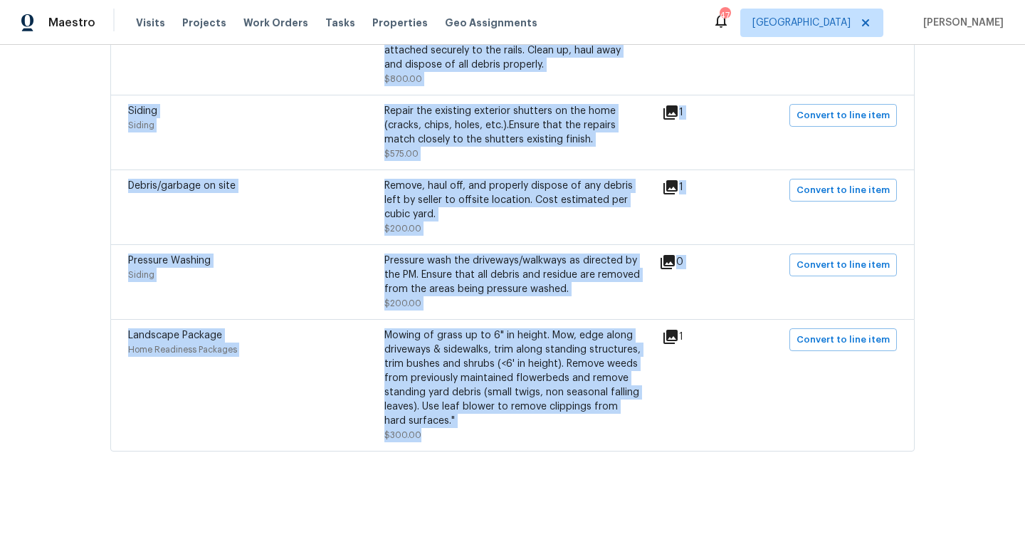
click at [299, 268] on div "Siding" at bounding box center [256, 275] width 256 height 14
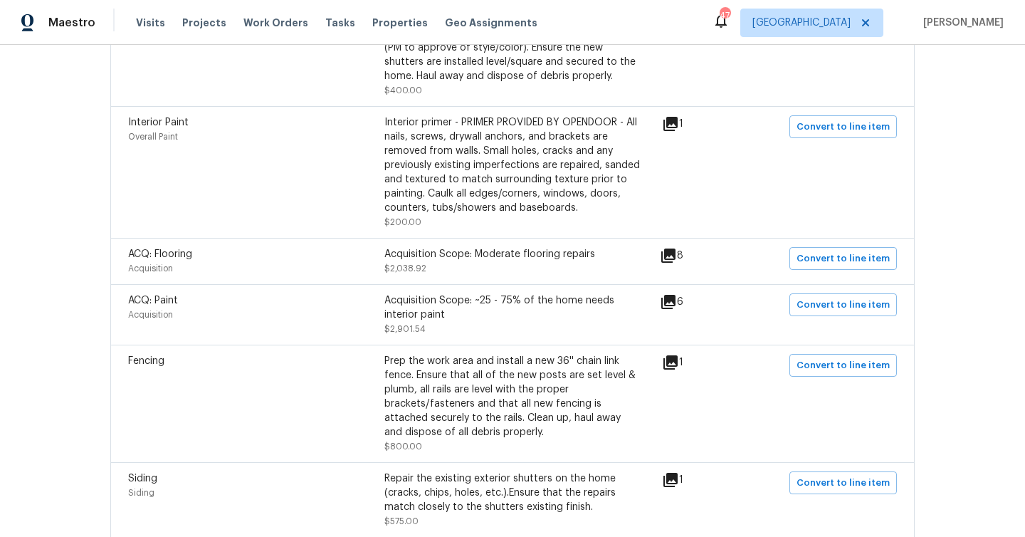
scroll to position [2746, 0]
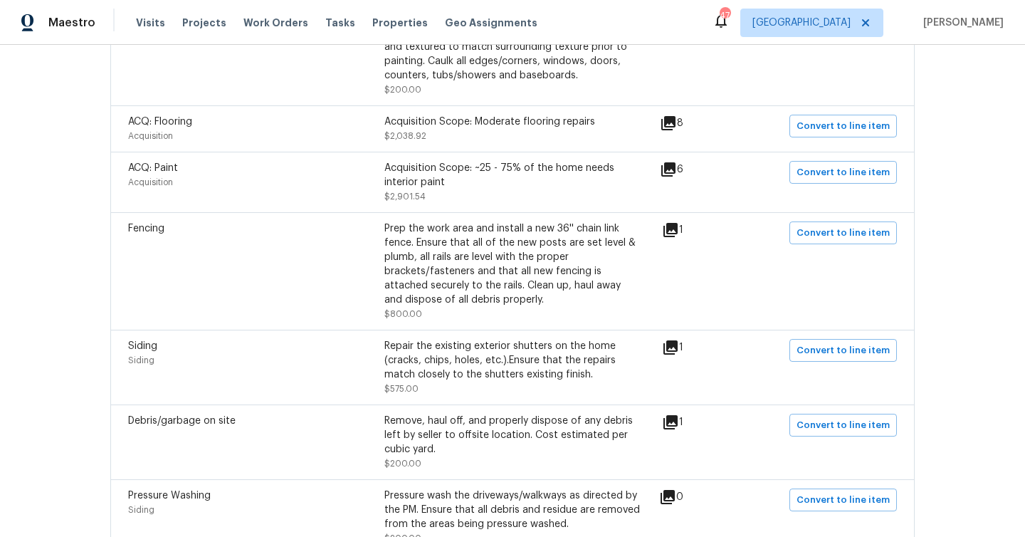
click at [324, 254] on div "Fencing" at bounding box center [256, 271] width 256 height 100
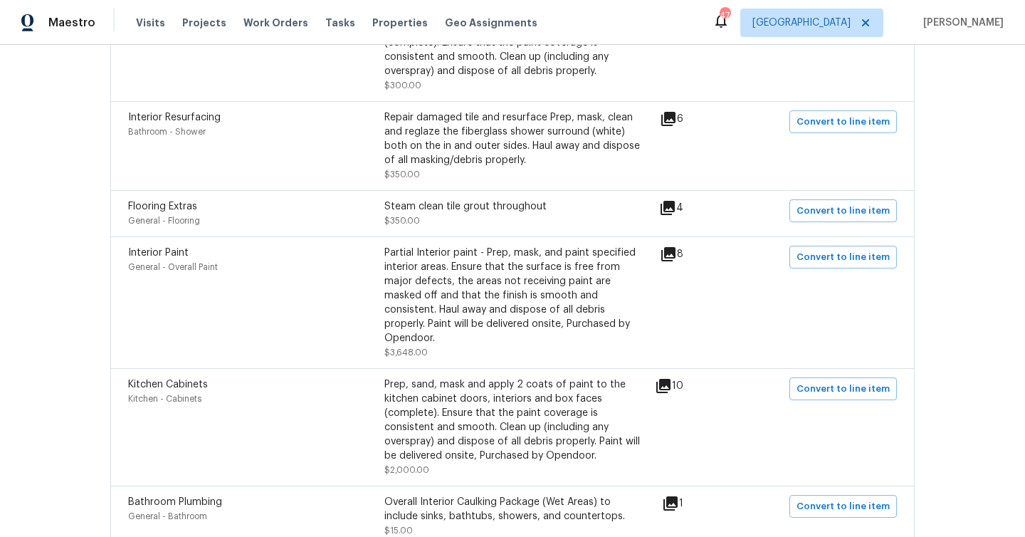
scroll to position [837, 0]
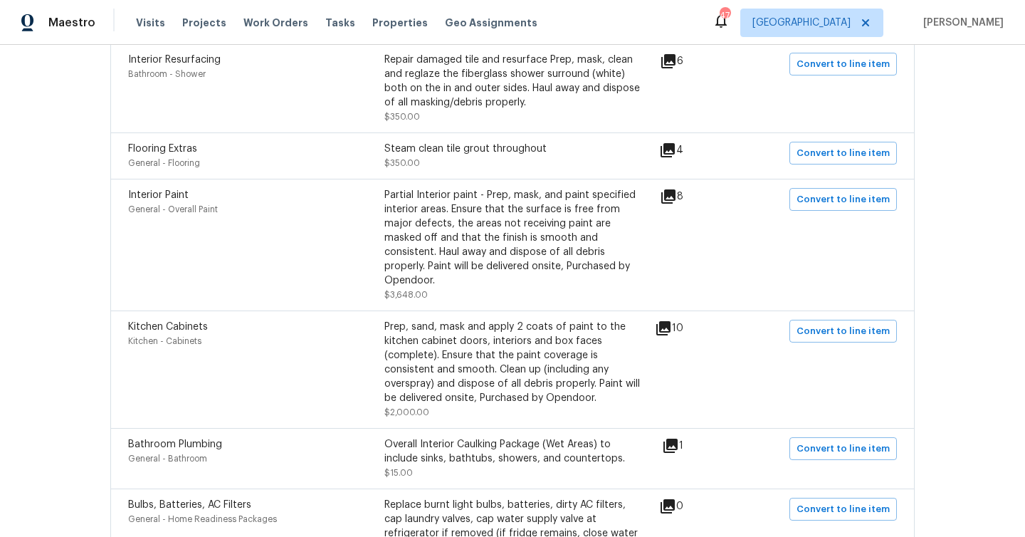
click at [460, 236] on div "Partial Interior paint - Prep, mask, and paint specified interior areas. Ensure…" at bounding box center [512, 238] width 256 height 100
click at [459, 236] on div "Partial Interior paint - Prep, mask, and paint specified interior areas. Ensure…" at bounding box center [512, 238] width 256 height 100
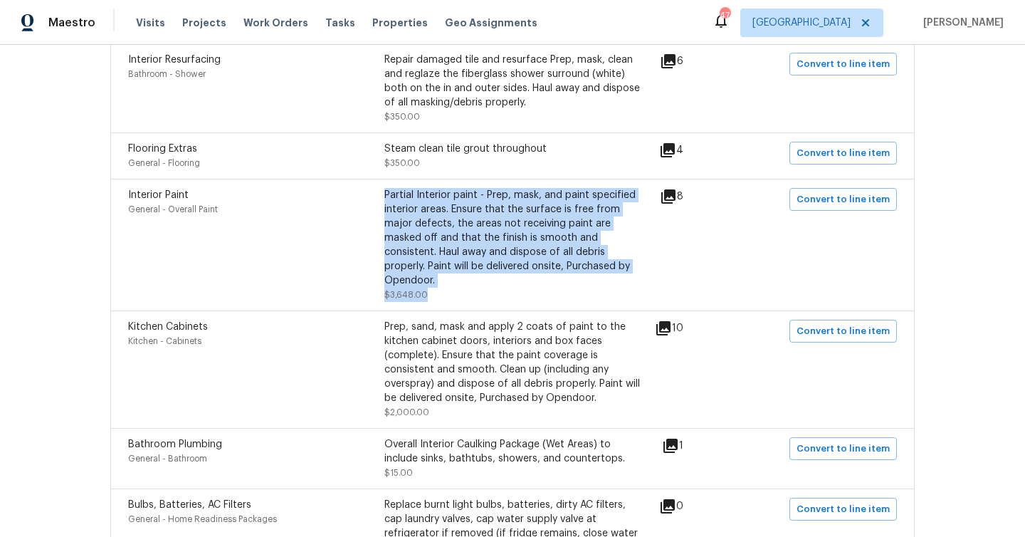
drag, startPoint x: 440, startPoint y: 288, endPoint x: 381, endPoint y: 181, distance: 122.3
click at [384, 188] on div "Partial Interior paint - Prep, mask, and paint specified interior areas. Ensure…" at bounding box center [512, 245] width 256 height 114
copy div "Partial Interior paint - Prep, mask, and paint specified interior areas. Ensure…"
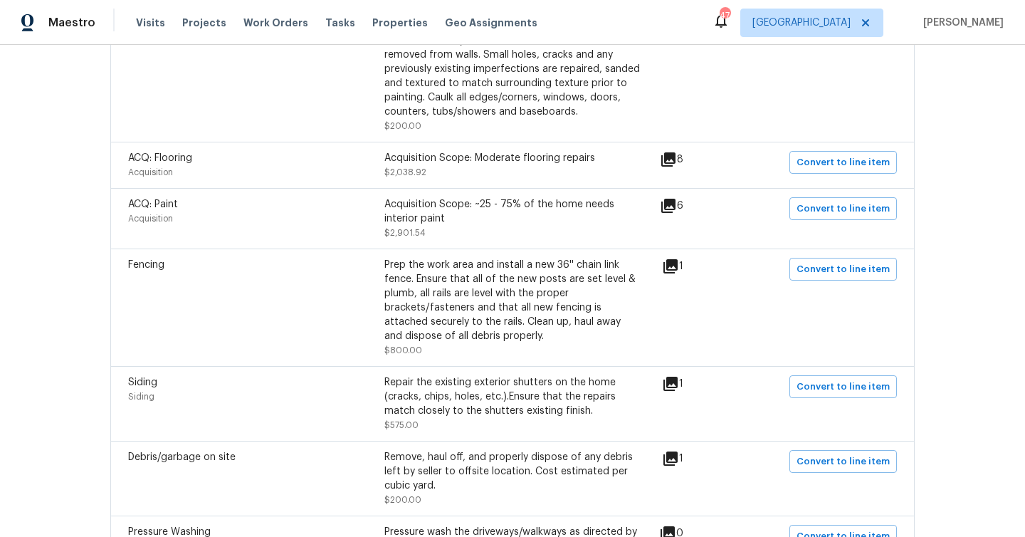
scroll to position [2726, 0]
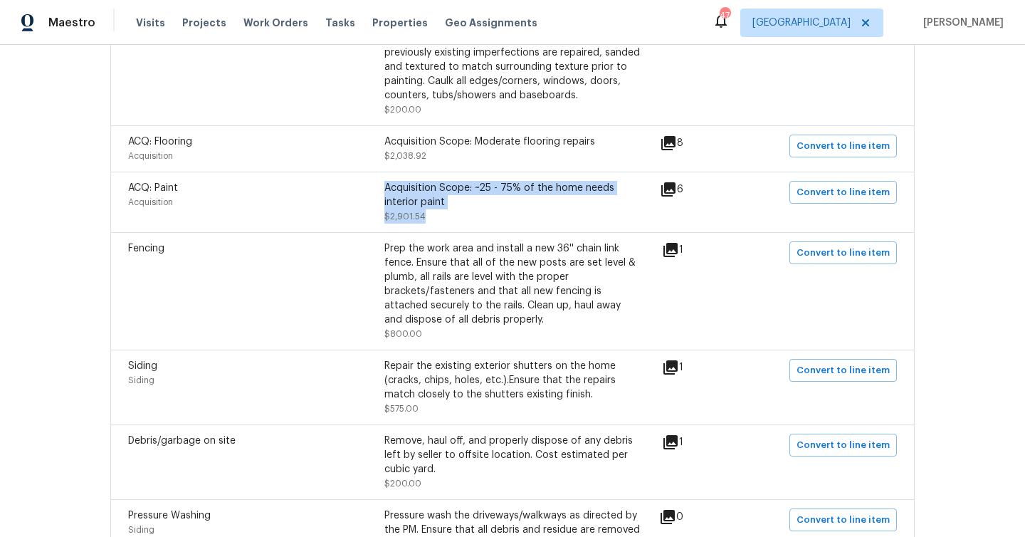
drag, startPoint x: 448, startPoint y: 212, endPoint x: 379, endPoint y: 182, distance: 74.6
click at [384, 182] on div "Acquisition Scope: ~25 - 75% of the home needs interior paint $2,901.54" at bounding box center [512, 202] width 256 height 43
copy div "Acquisition Scope: ~25 - 75% of the home needs interior paint $2,901.54"
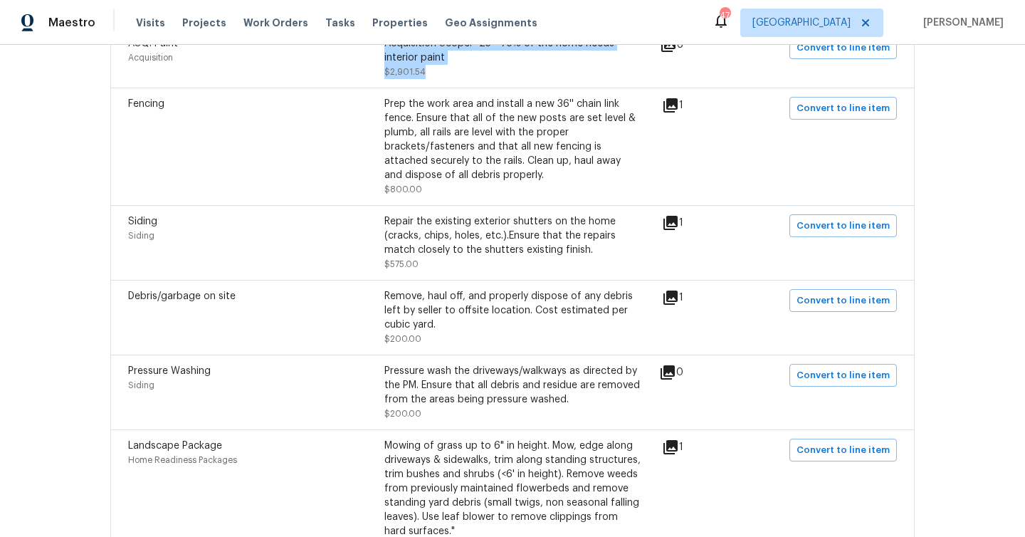
scroll to position [2988, 0]
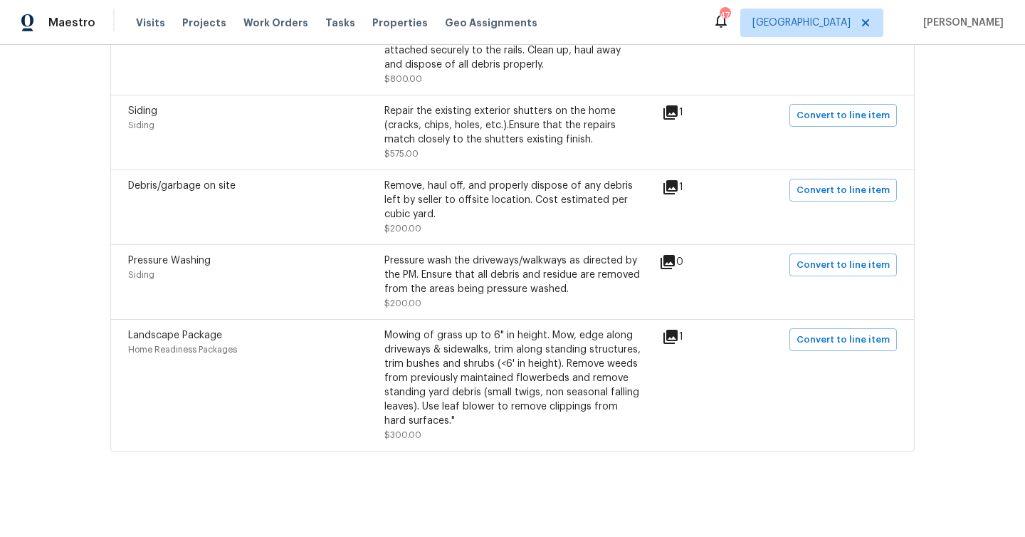
click at [417, 226] on div "Debris/garbage on site Remove, haul off, and properly dispose of any debris lef…" at bounding box center [512, 206] width 804 height 75
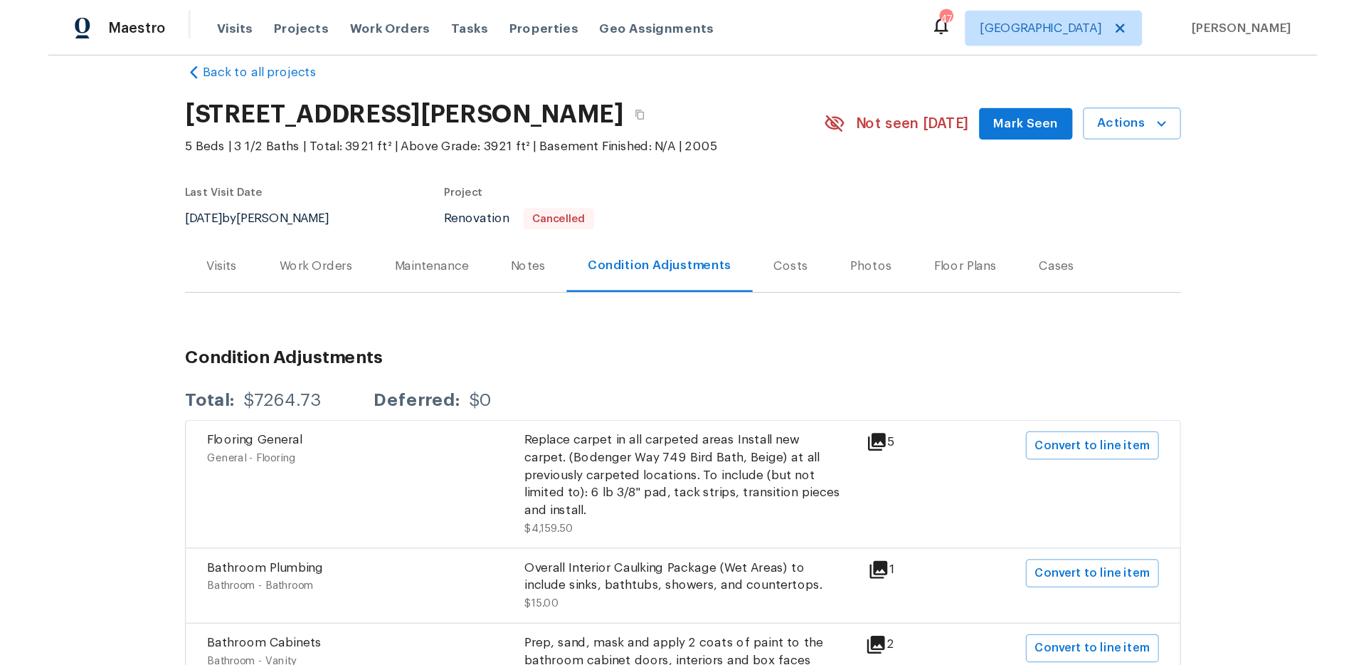
scroll to position [0, 0]
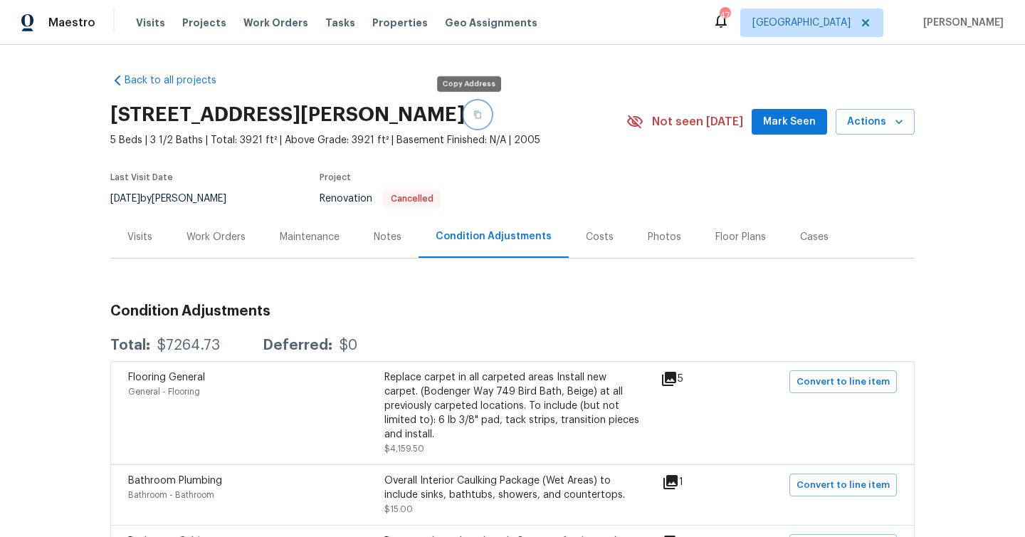
click at [473, 111] on icon "button" at bounding box center [477, 114] width 9 height 9
click at [586, 238] on div "Costs" at bounding box center [600, 237] width 28 height 14
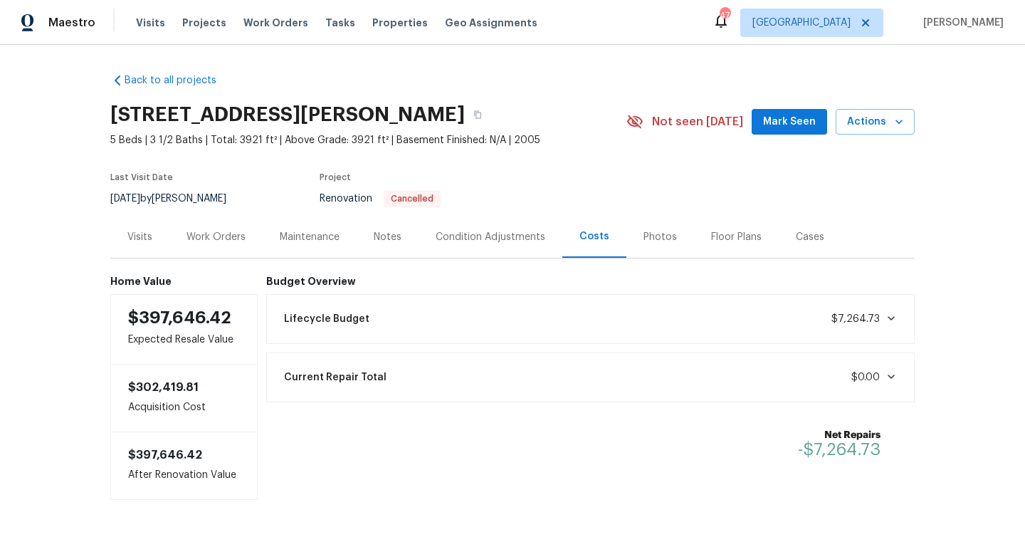
click at [486, 240] on div "Condition Adjustments" at bounding box center [491, 237] width 110 height 14
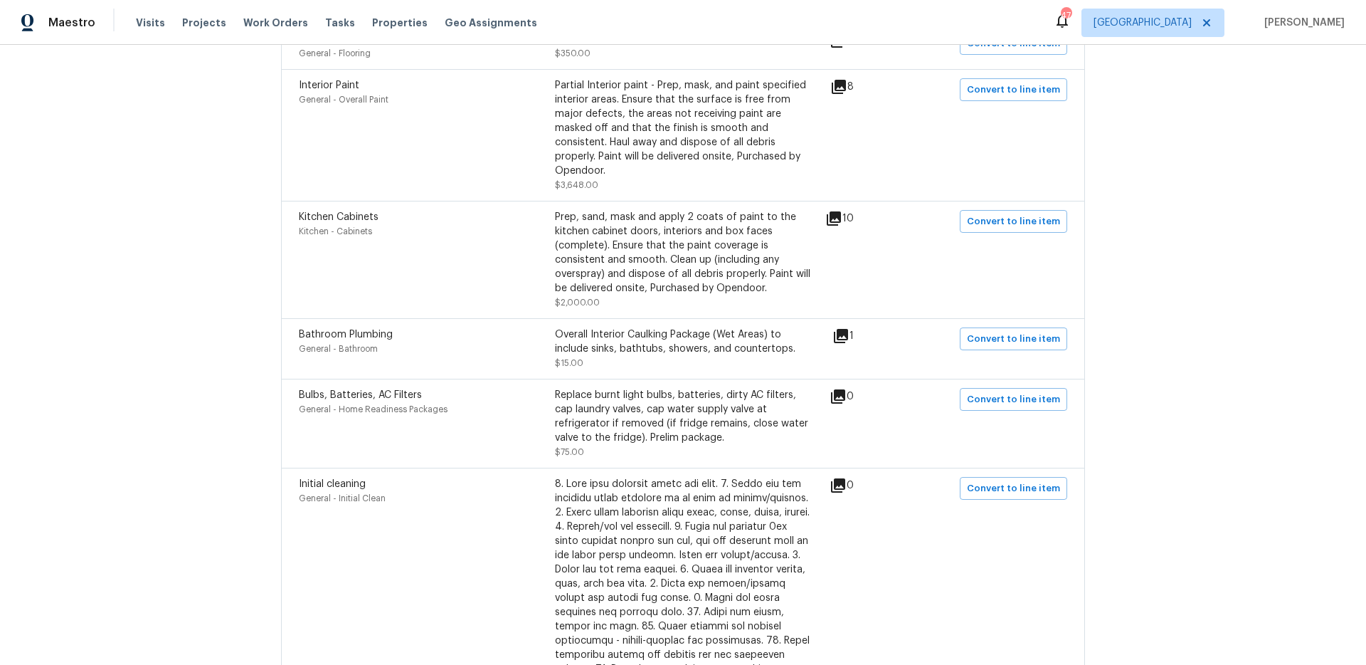
scroll to position [944, 0]
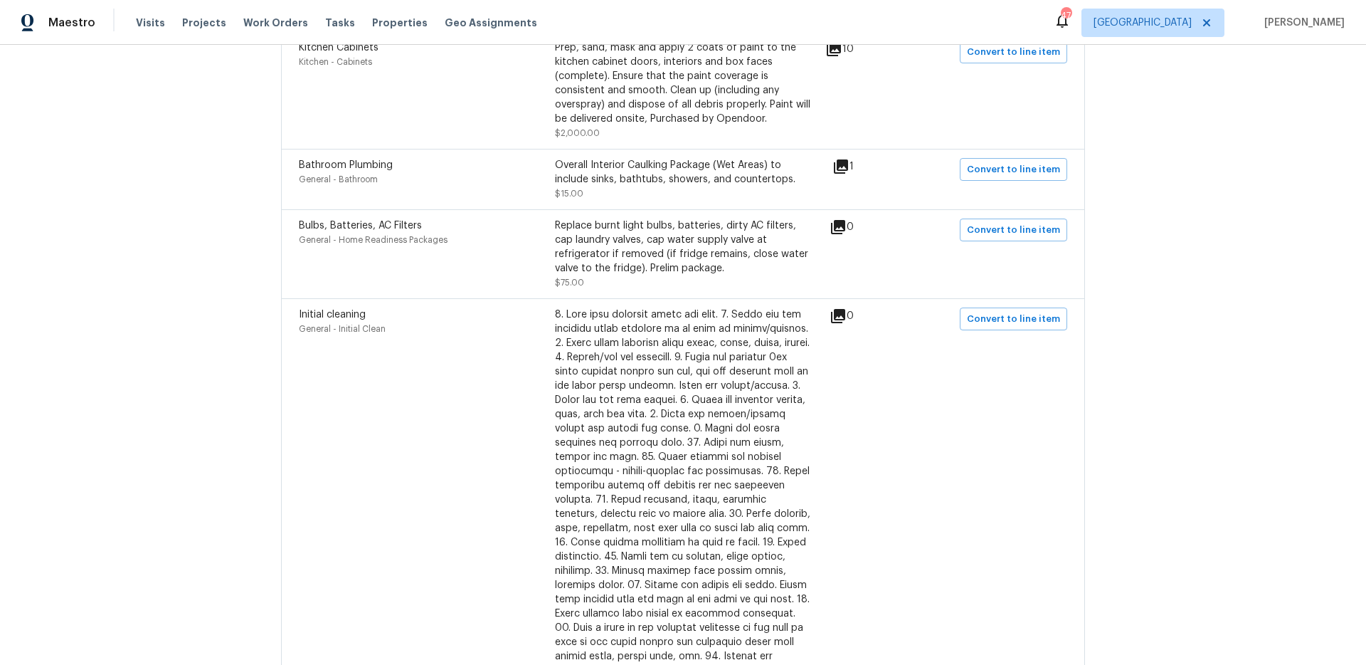
click at [1024, 450] on div "Back to all projects [STREET_ADDRESS][PERSON_NAME] 5 Beds | 3 1/2 Baths | Total…" at bounding box center [683, 355] width 1366 height 620
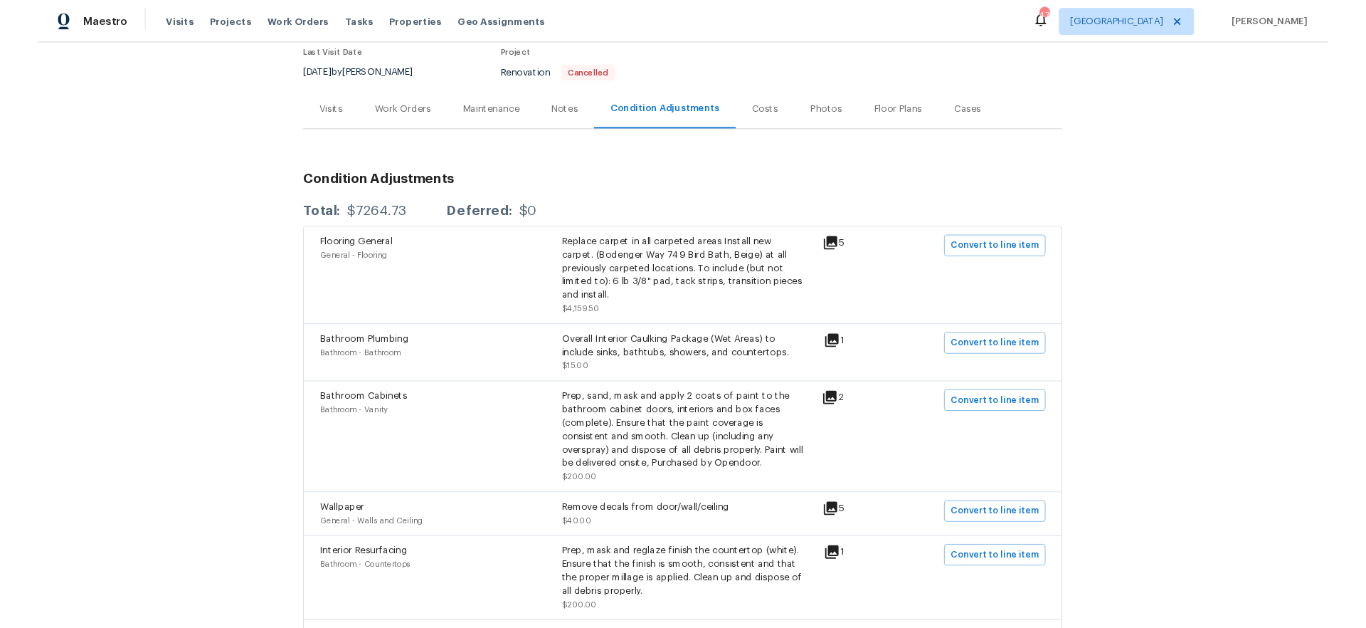
scroll to position [0, 0]
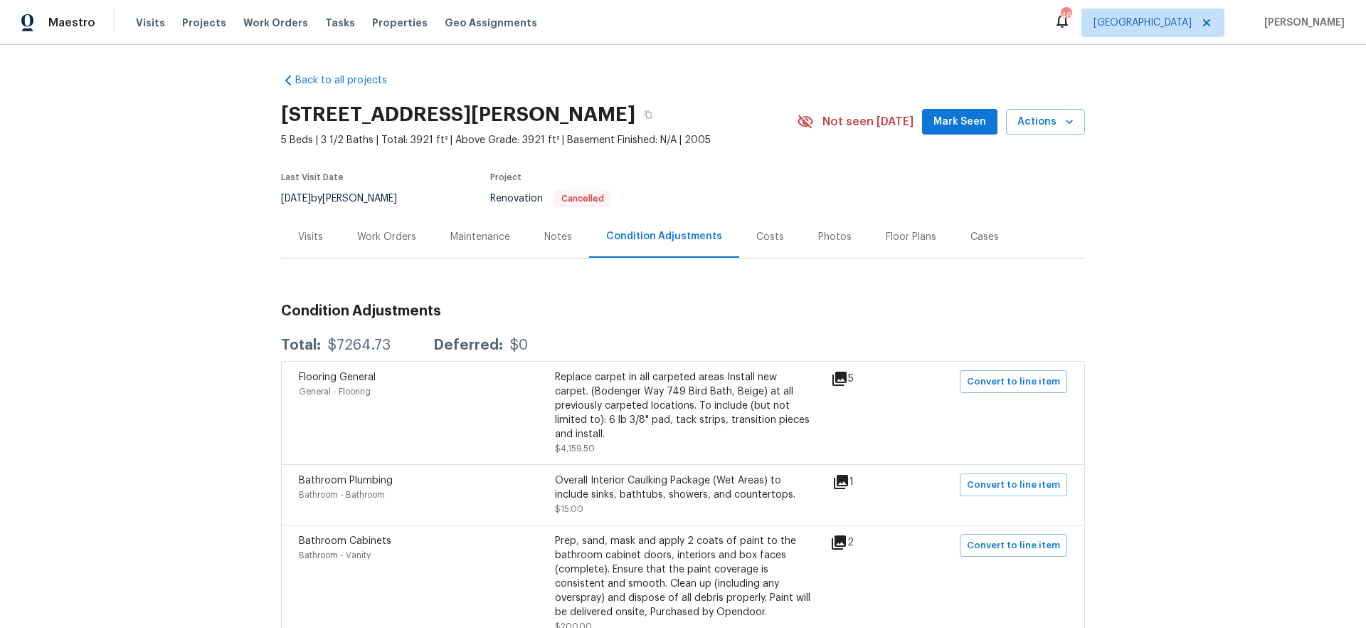
click at [228, 388] on div "Back to all projects [STREET_ADDRESS][PERSON_NAME] 5 Beds | 3 1/2 Baths | Total…" at bounding box center [683, 336] width 1366 height 583
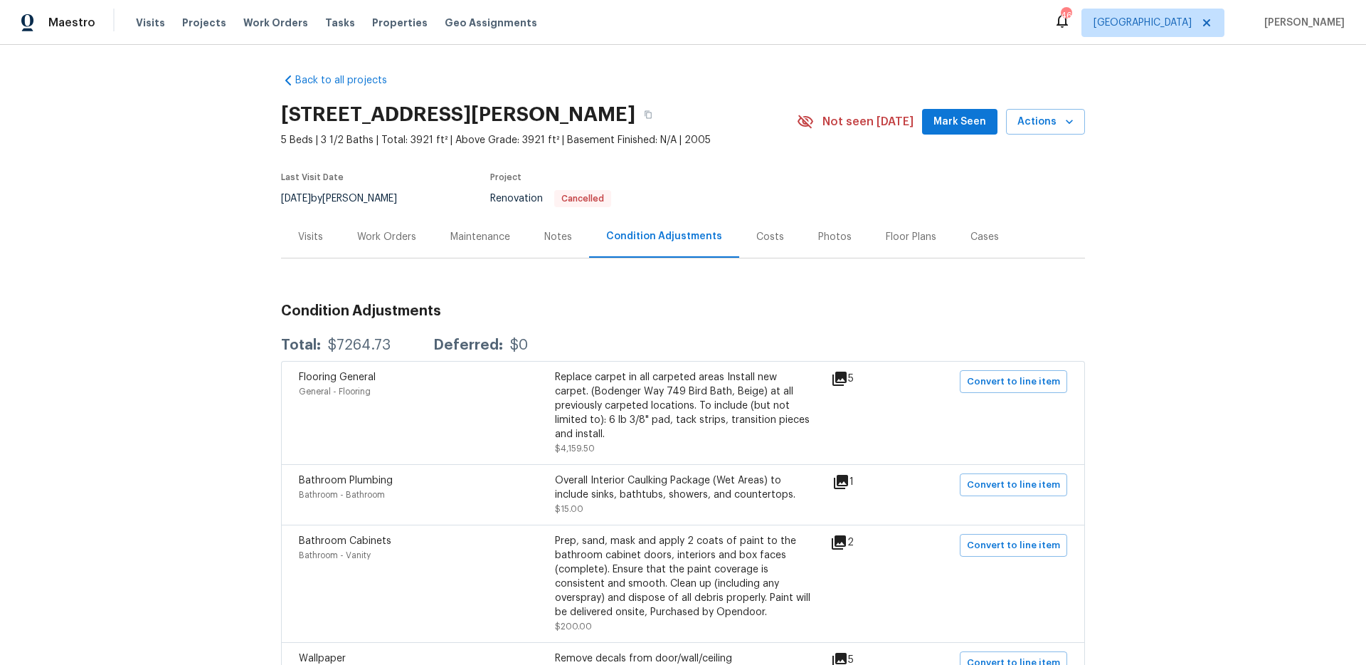
click at [1024, 300] on div "Back to all projects [STREET_ADDRESS][PERSON_NAME] 5 Beds | 3 1/2 Baths | Total…" at bounding box center [683, 355] width 1366 height 620
drag, startPoint x: 591, startPoint y: 436, endPoint x: 549, endPoint y: 436, distance: 42.0
click at [555, 436] on div "Replace carpet in all carpeted areas Install new carpet. (Bodenger Way 749 Bird…" at bounding box center [683, 412] width 256 height 85
